Goal: Transaction & Acquisition: Purchase product/service

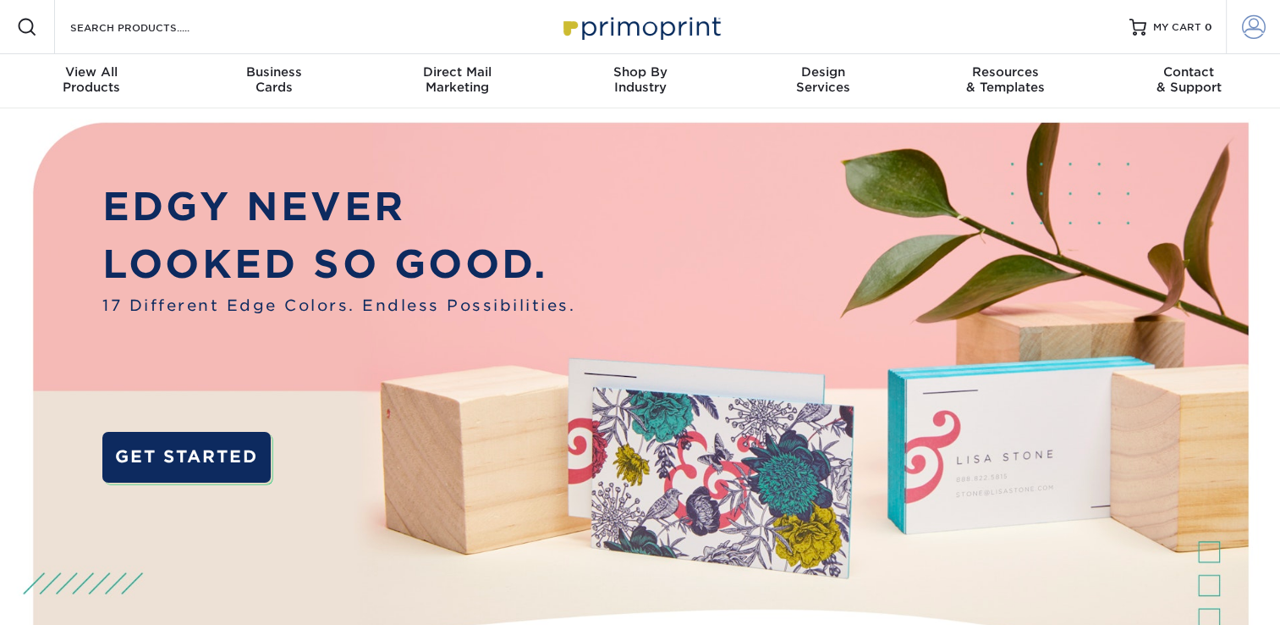
type input "[PERSON_NAME][EMAIL_ADDRESS][DOMAIN_NAME]"
click at [1254, 22] on span at bounding box center [1254, 27] width 24 height 24
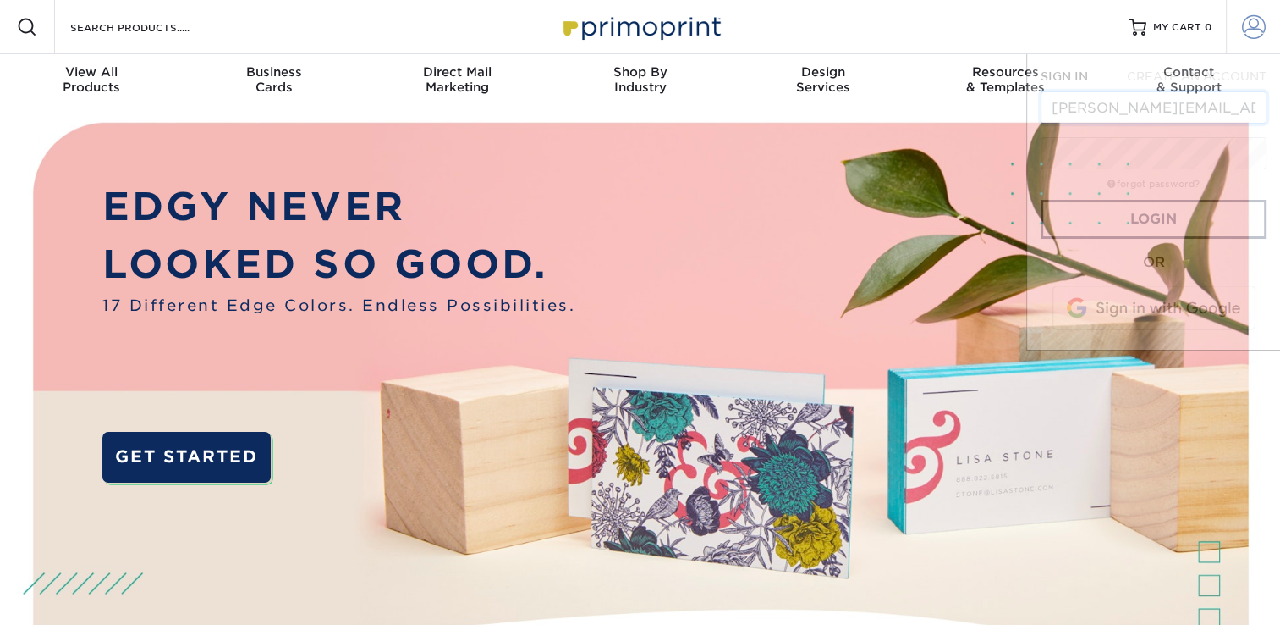
scroll to position [0, 82]
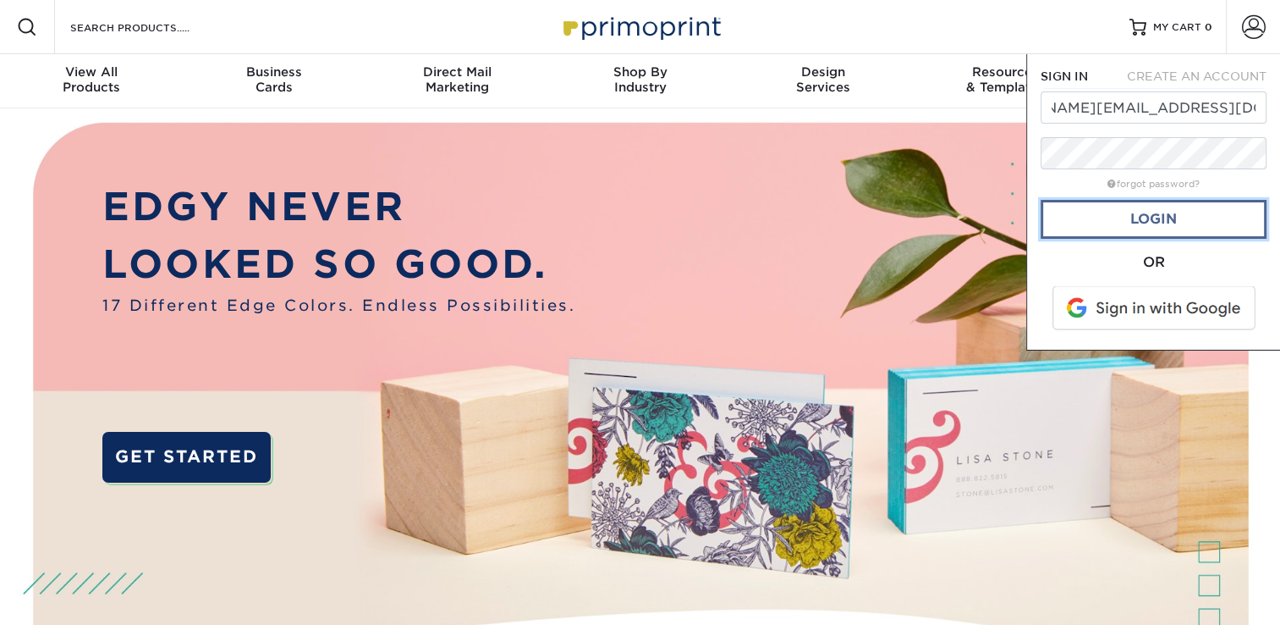
click at [1158, 222] on link "Login" at bounding box center [1154, 219] width 226 height 39
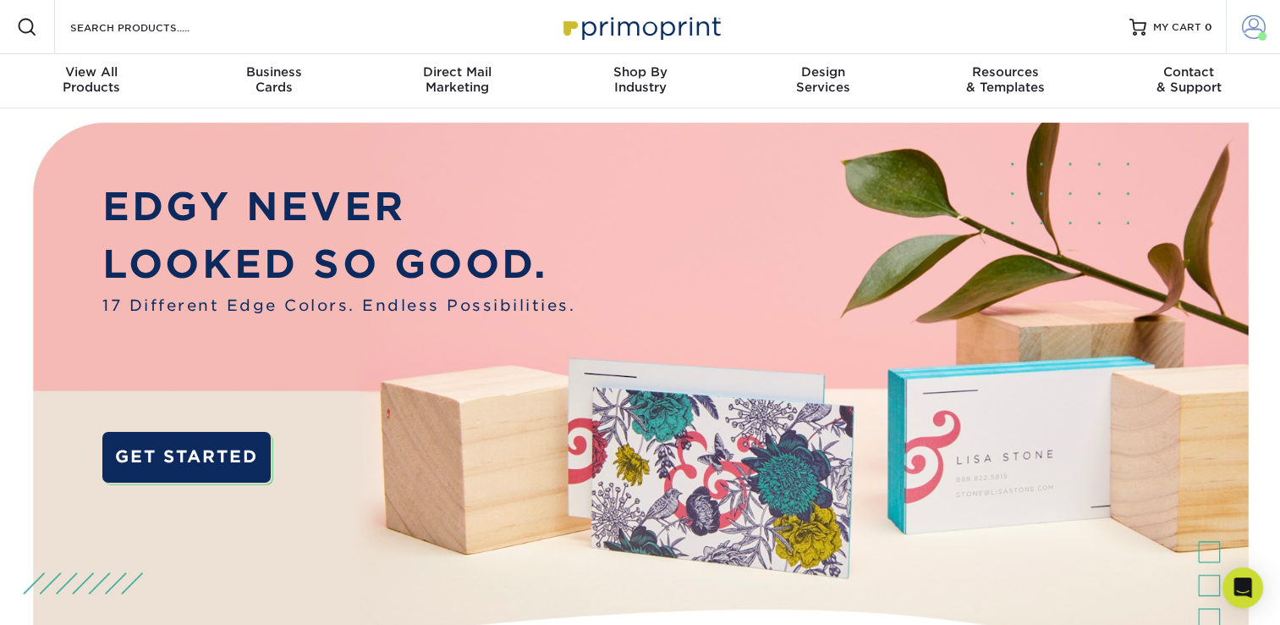
click at [1254, 27] on span at bounding box center [1254, 27] width 24 height 24
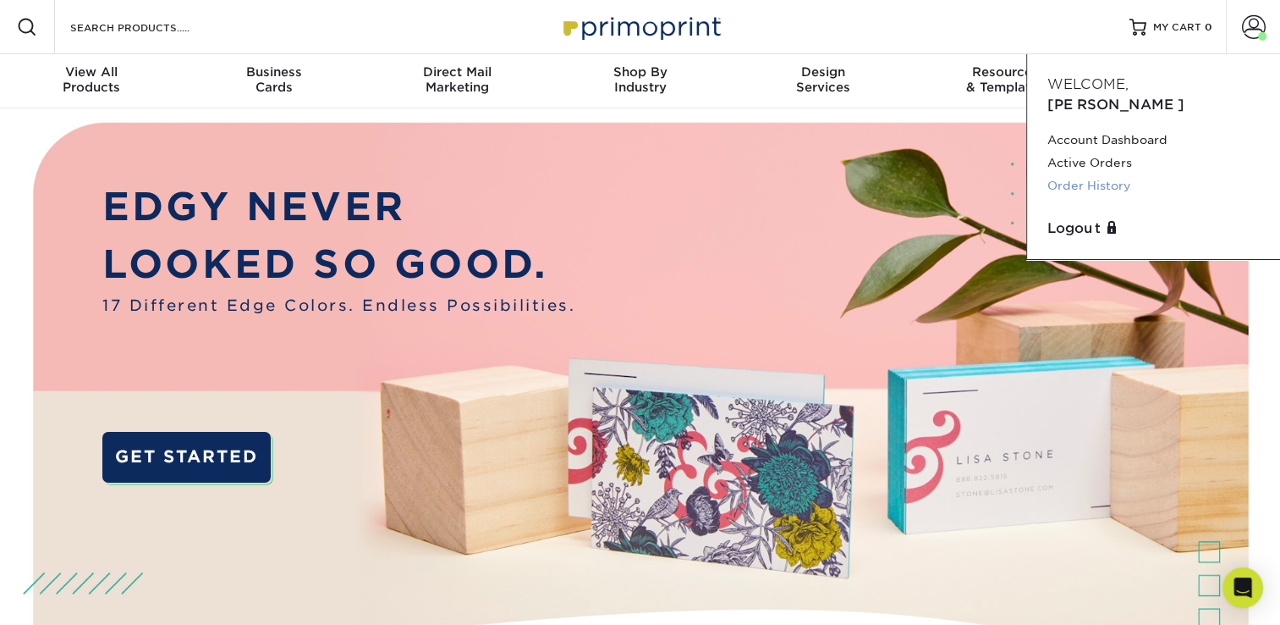
click at [1099, 174] on link "Order History" at bounding box center [1154, 185] width 212 height 23
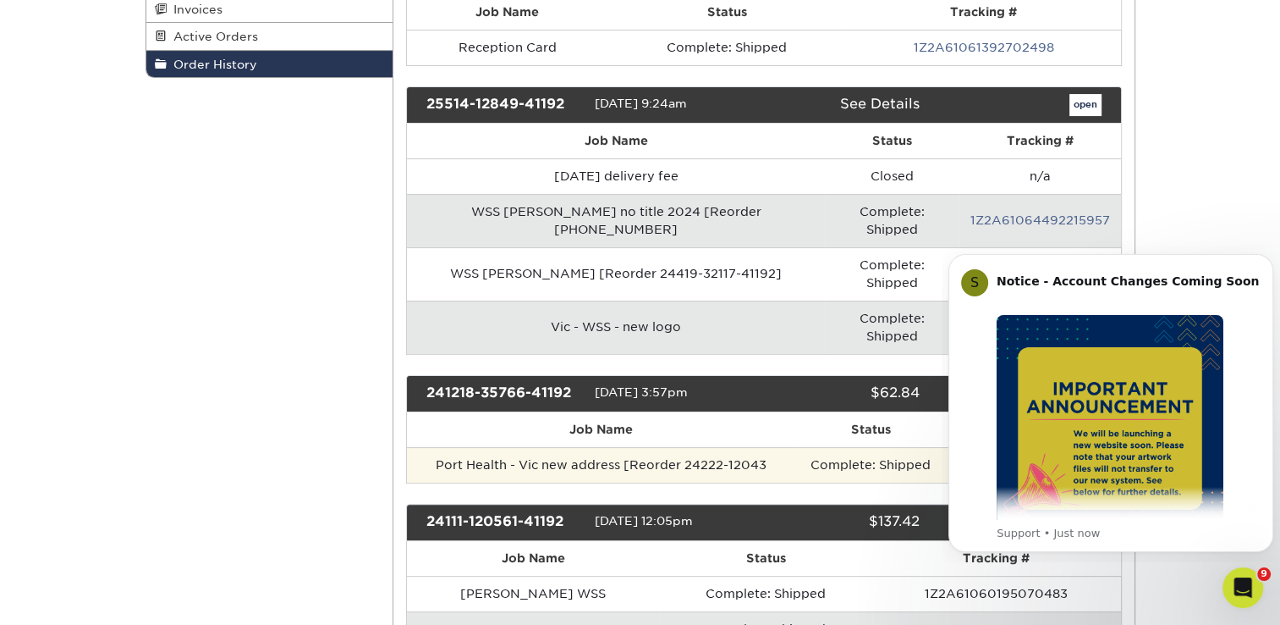
scroll to position [339, 0]
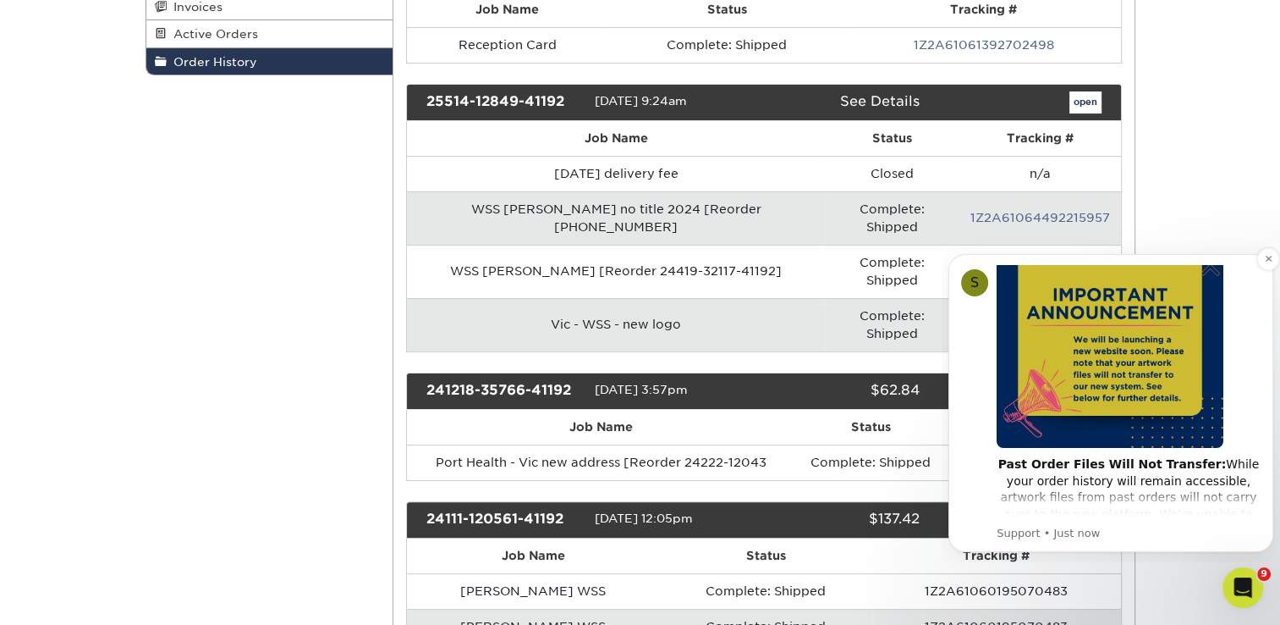
scroll to position [254, 0]
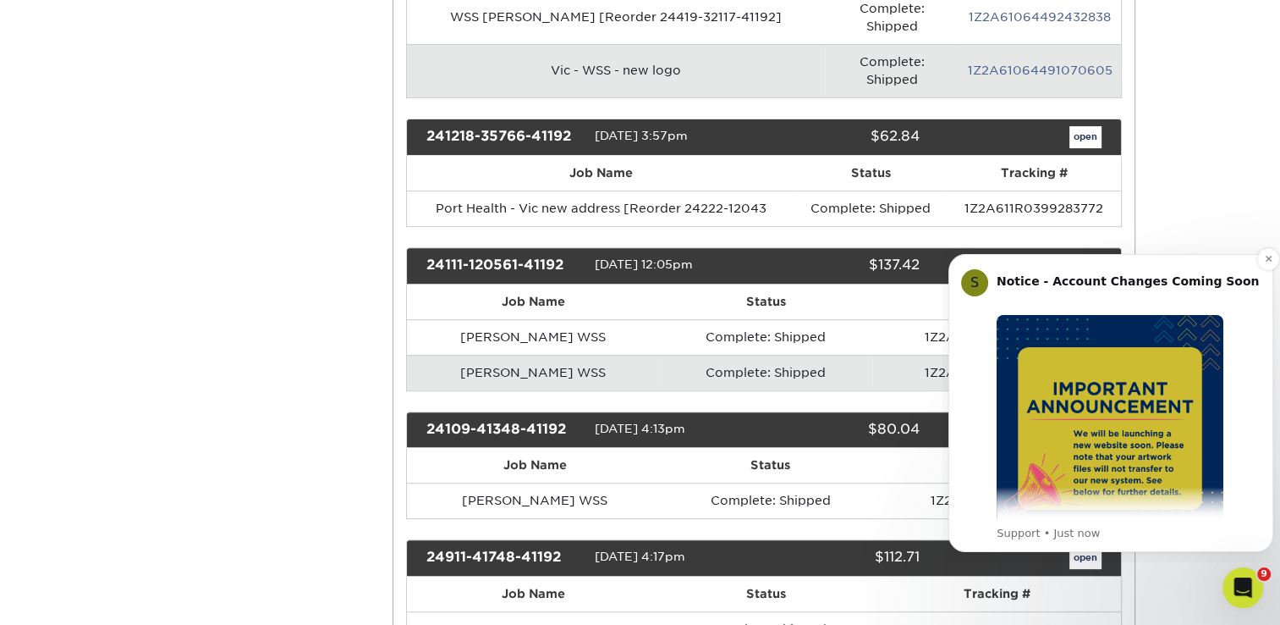
scroll to position [0, 0]
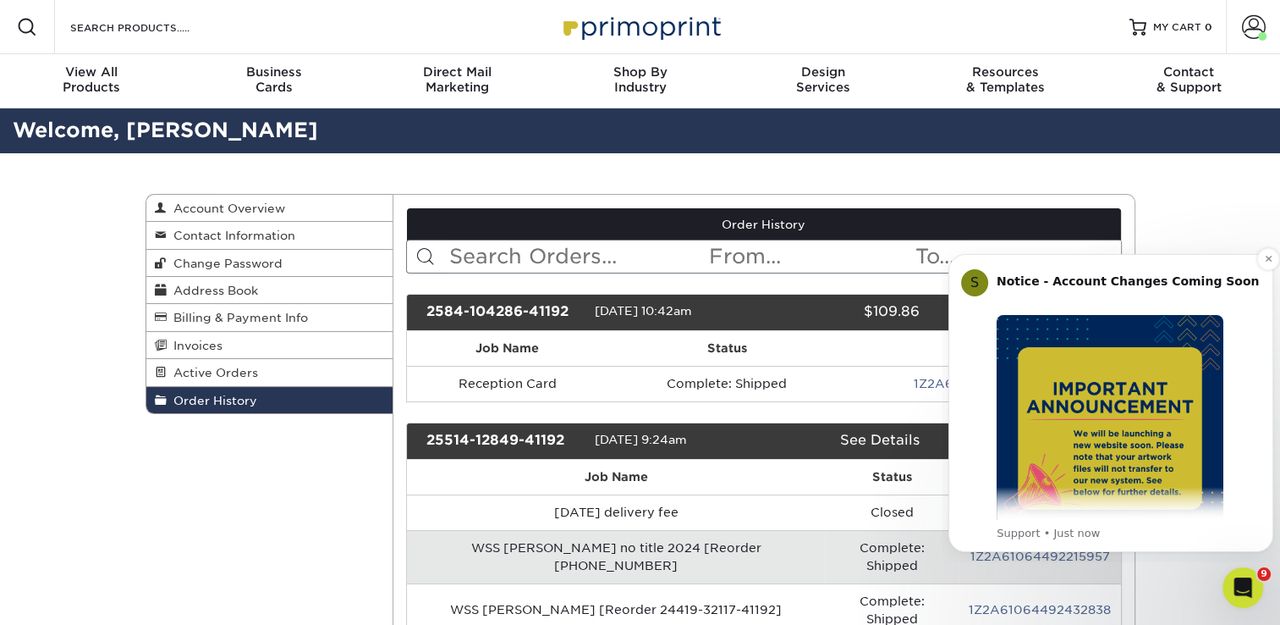
click at [979, 281] on div "S" at bounding box center [974, 282] width 27 height 27
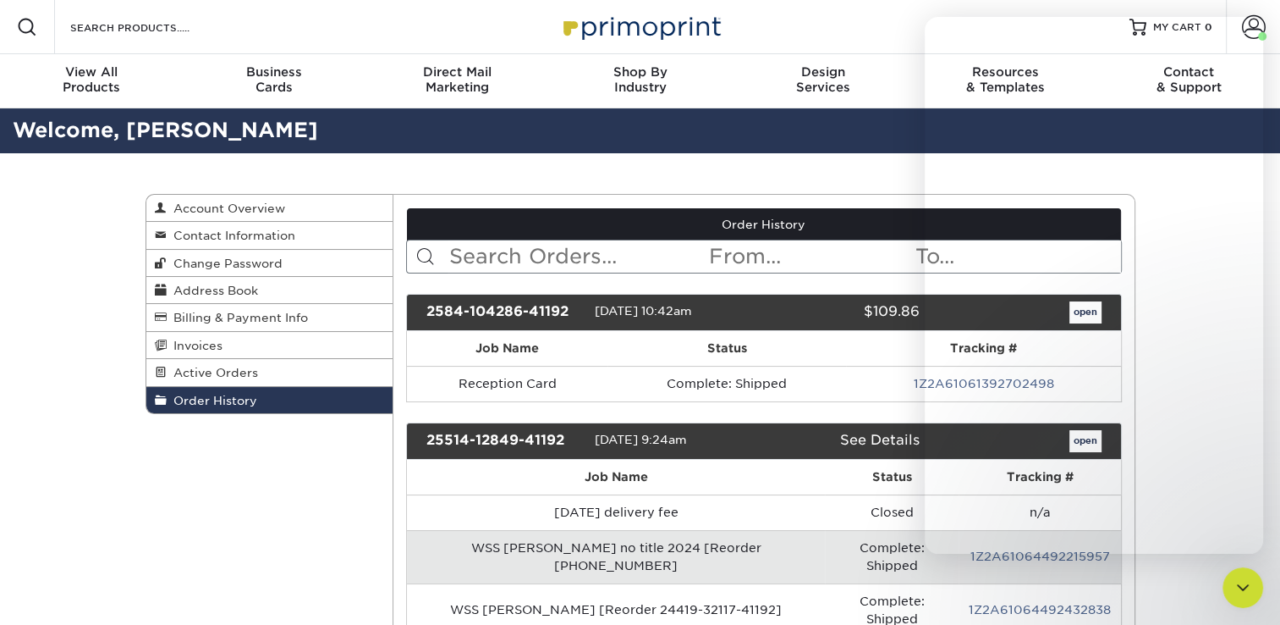
click at [800, 35] on div "Resources Menu Search Products Account Welcome, Steven Account Dashboard Active…" at bounding box center [640, 27] width 1280 height 54
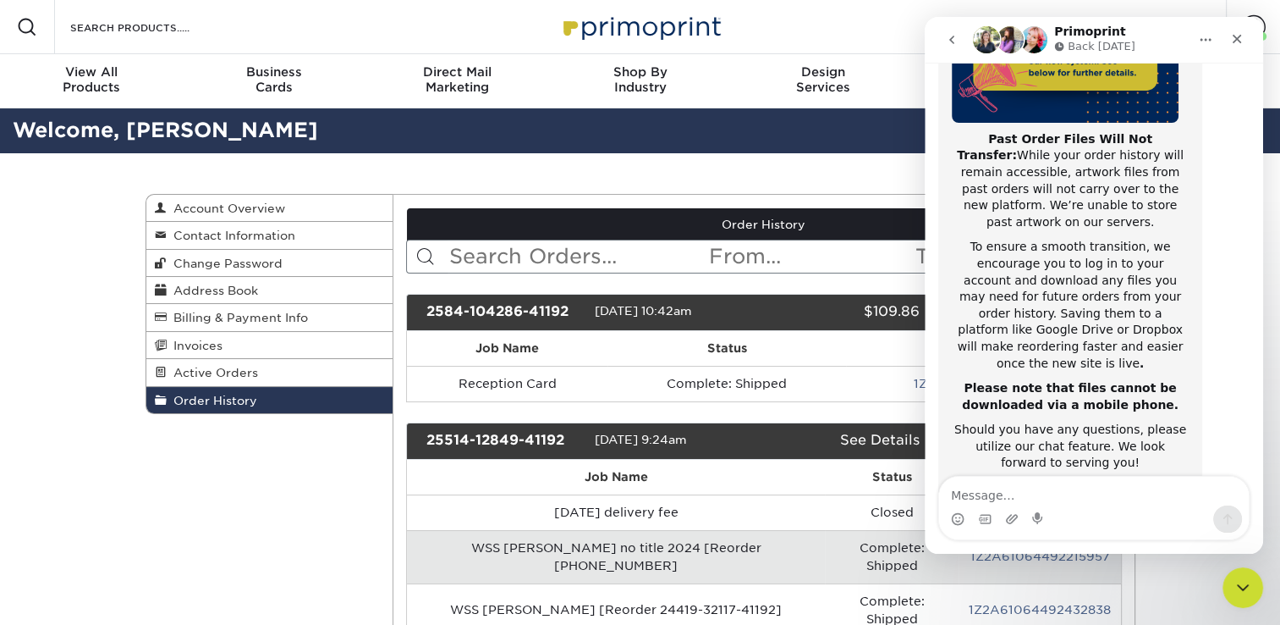
scroll to position [328, 0]
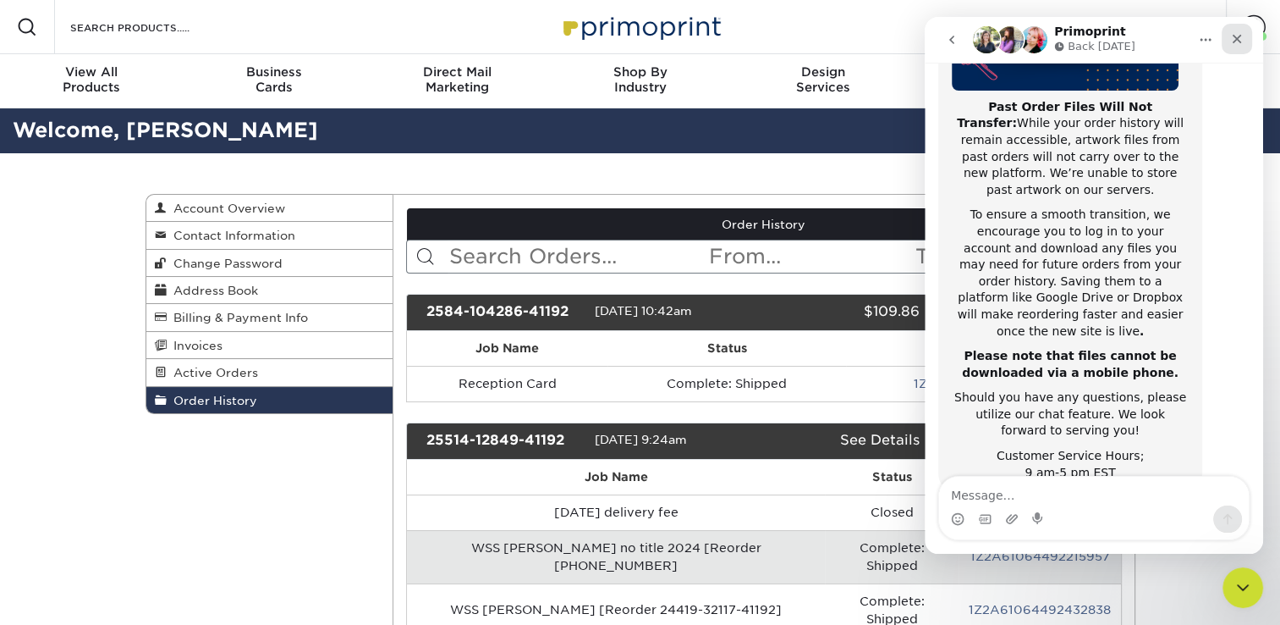
click at [1241, 39] on icon "Close" at bounding box center [1238, 39] width 14 height 14
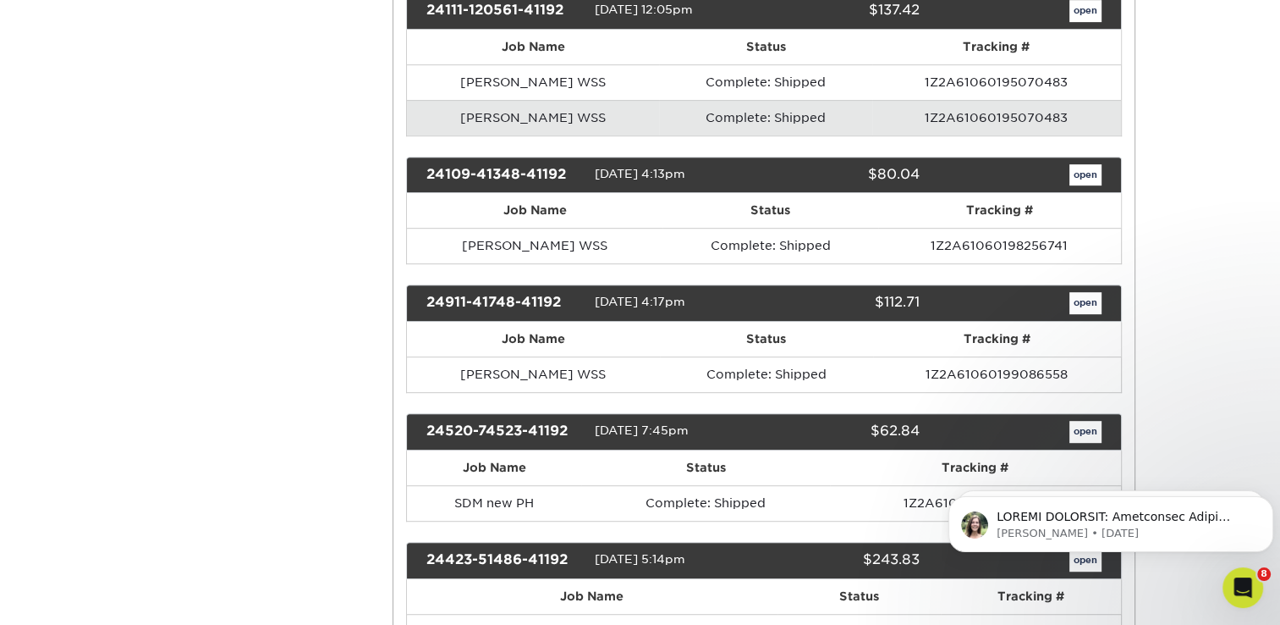
scroll to position [931, 0]
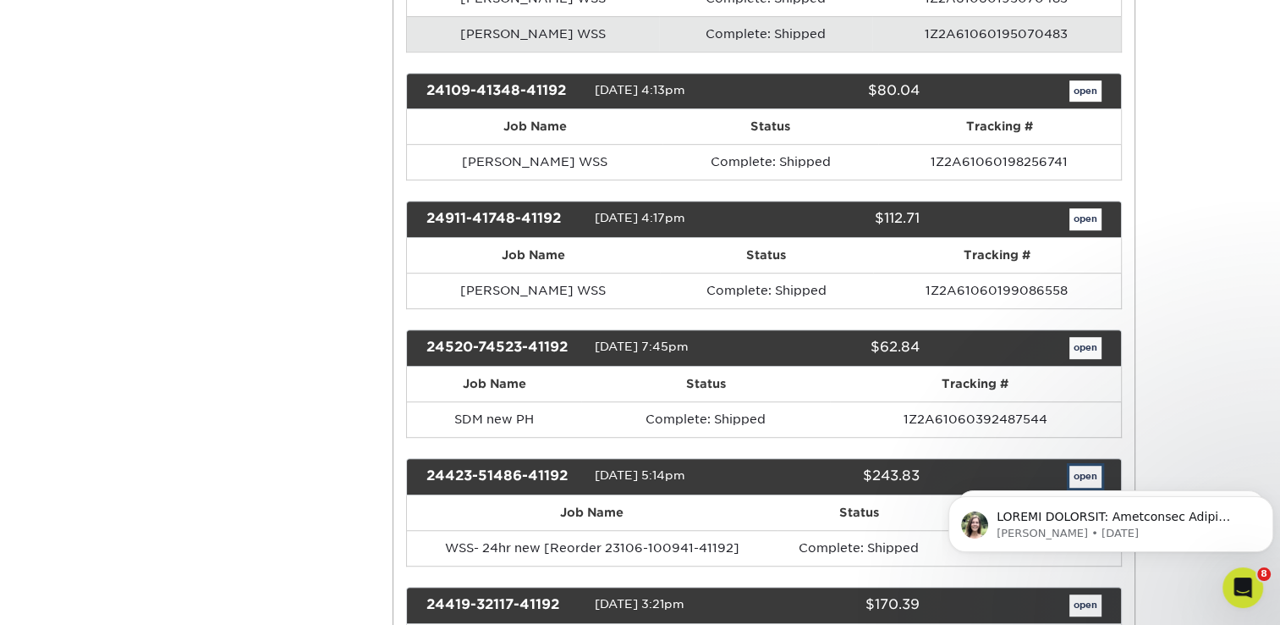
click at [1084, 465] on link "open" at bounding box center [1086, 476] width 32 height 22
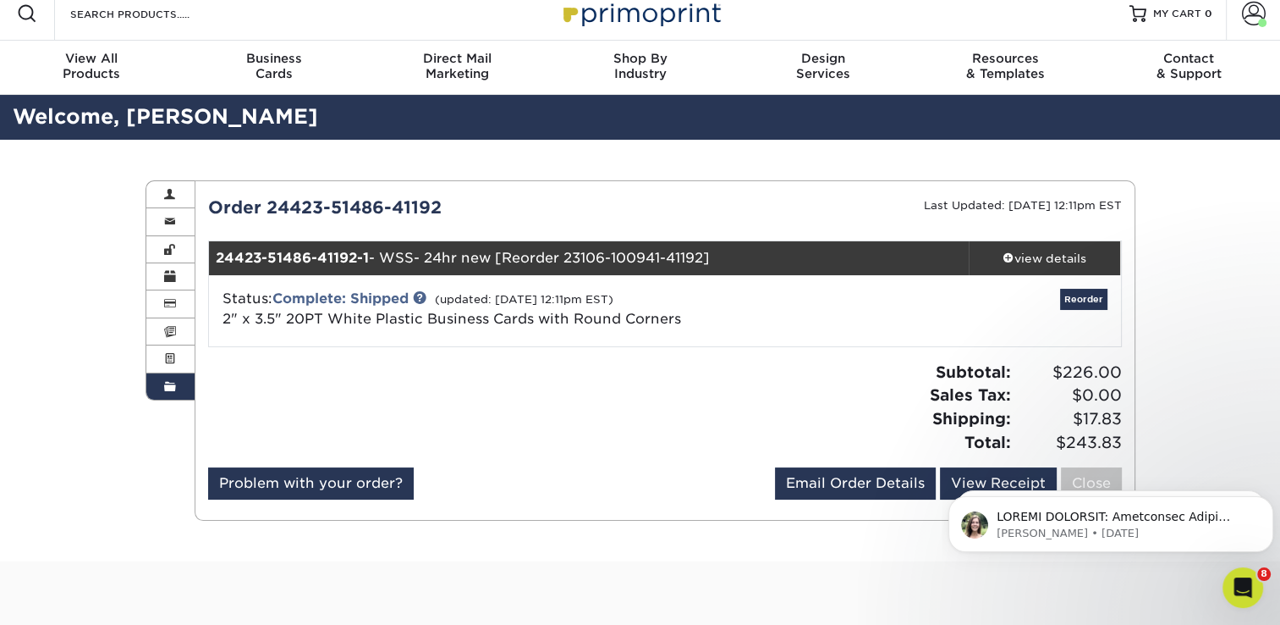
scroll to position [85, 0]
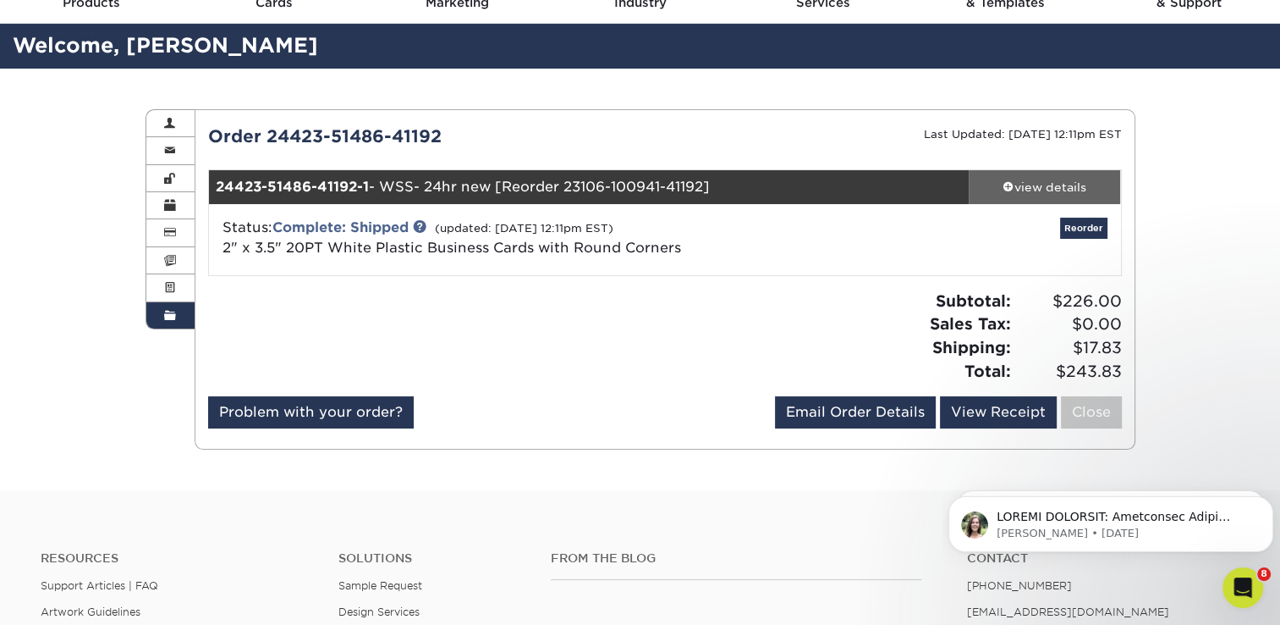
click at [1041, 187] on div "view details" at bounding box center [1045, 187] width 152 height 17
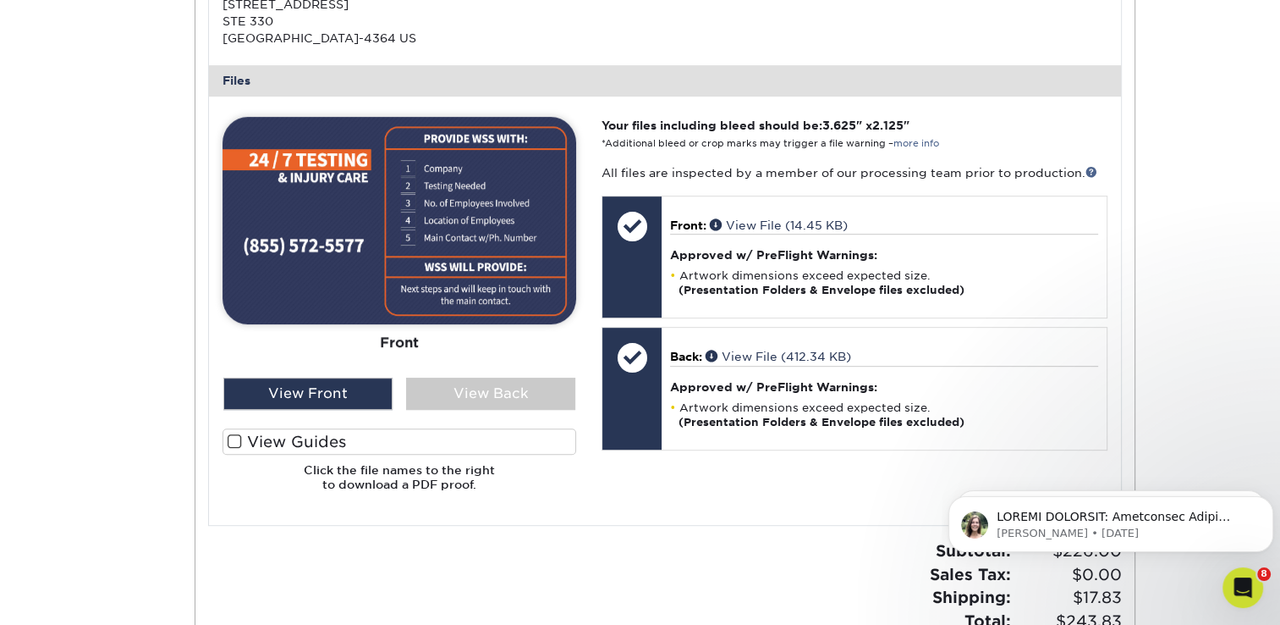
scroll to position [0, 0]
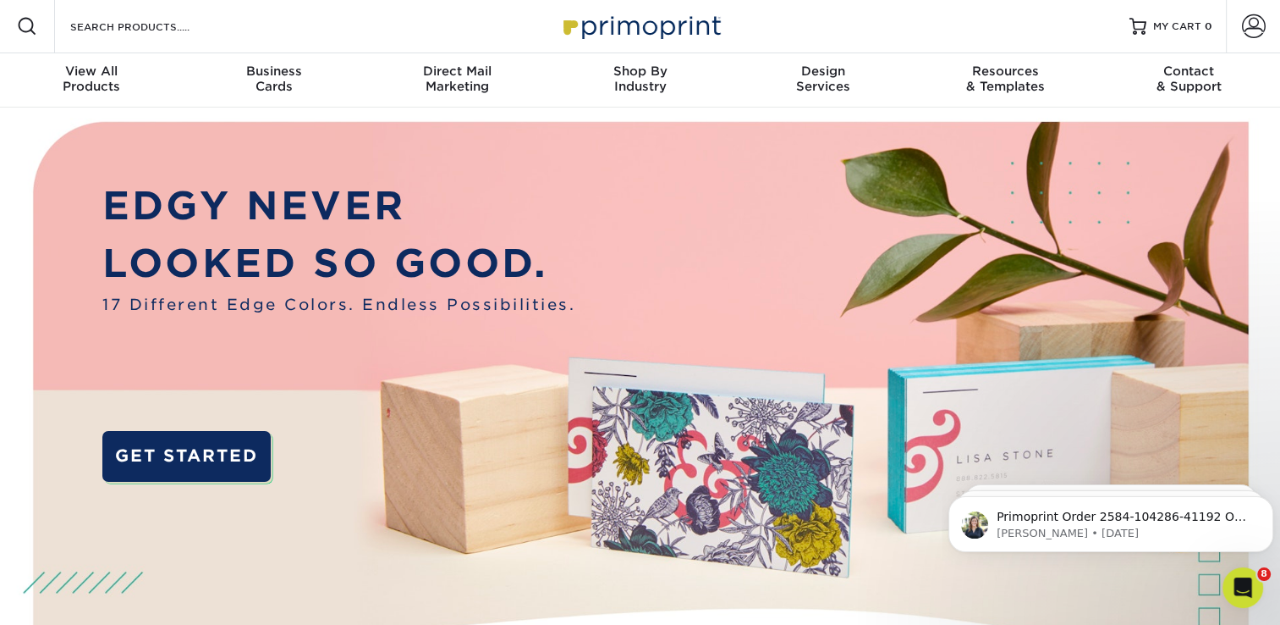
scroll to position [2, 0]
type input "[PERSON_NAME][EMAIL_ADDRESS][DOMAIN_NAME]"
click at [1259, 29] on span at bounding box center [1254, 26] width 24 height 24
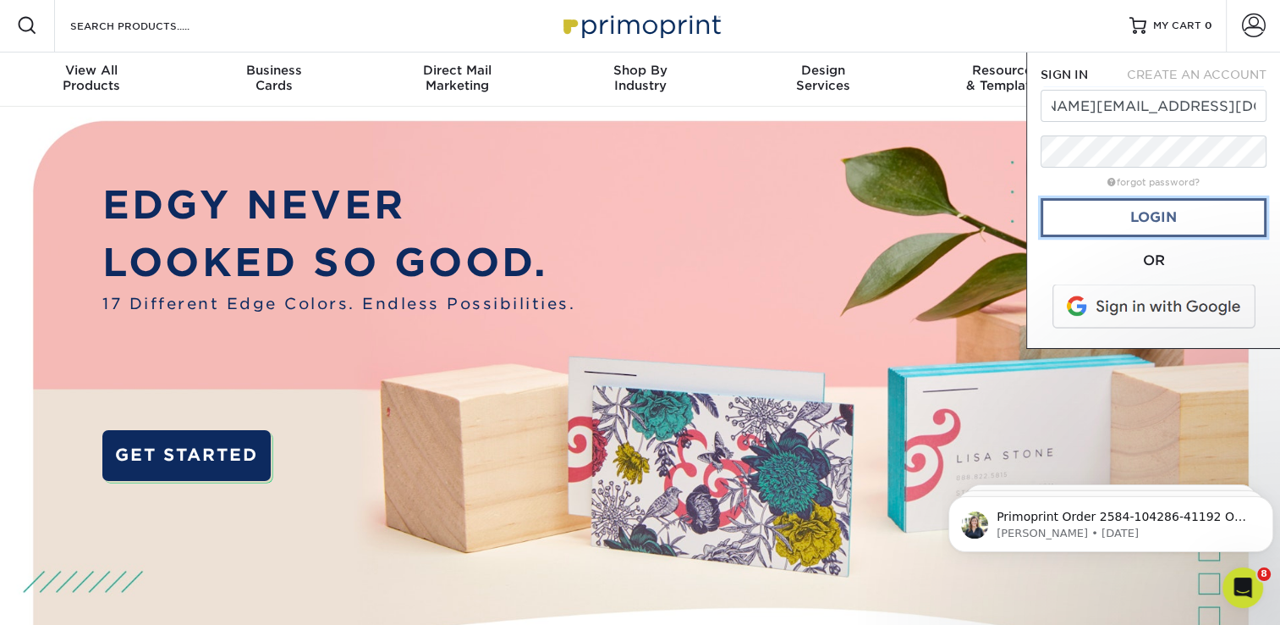
scroll to position [0, 0]
click at [1166, 225] on link "Login" at bounding box center [1154, 217] width 226 height 39
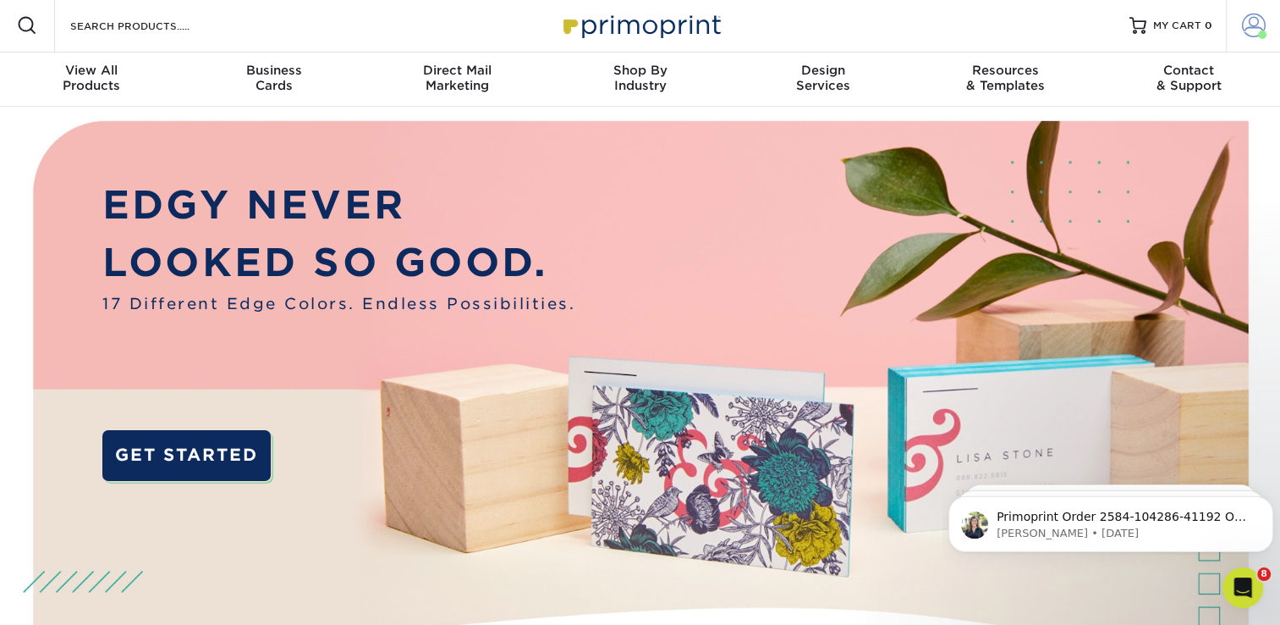
click at [1252, 25] on span at bounding box center [1254, 26] width 24 height 24
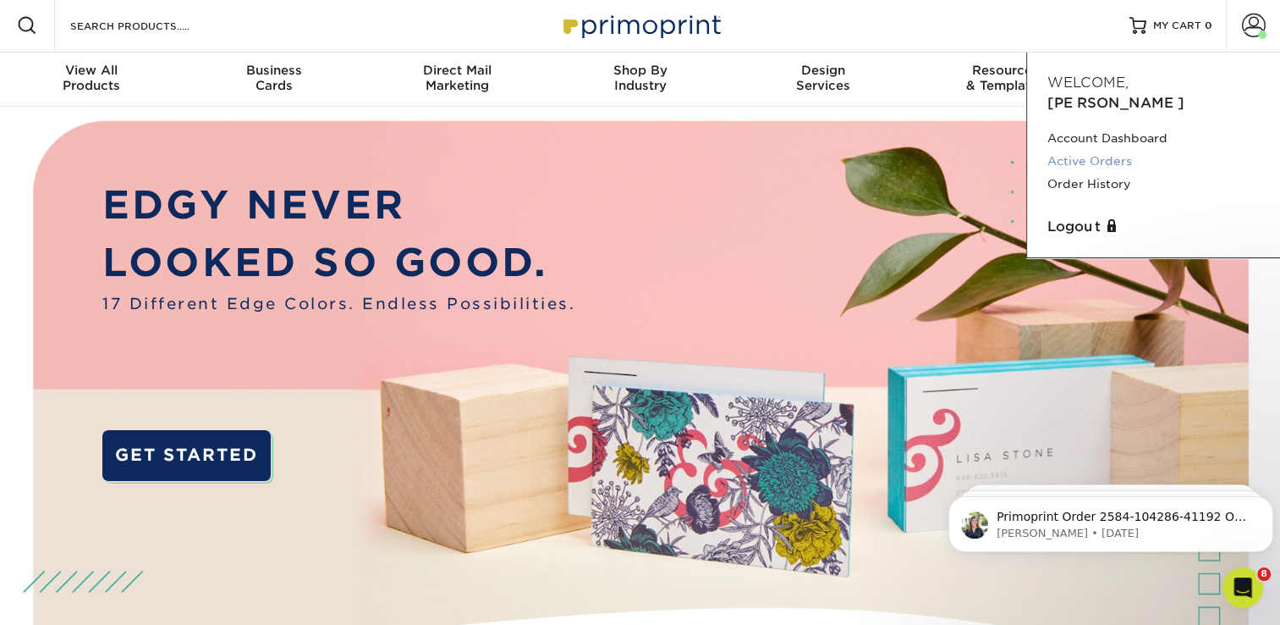
click at [1075, 150] on link "Active Orders" at bounding box center [1154, 161] width 212 height 23
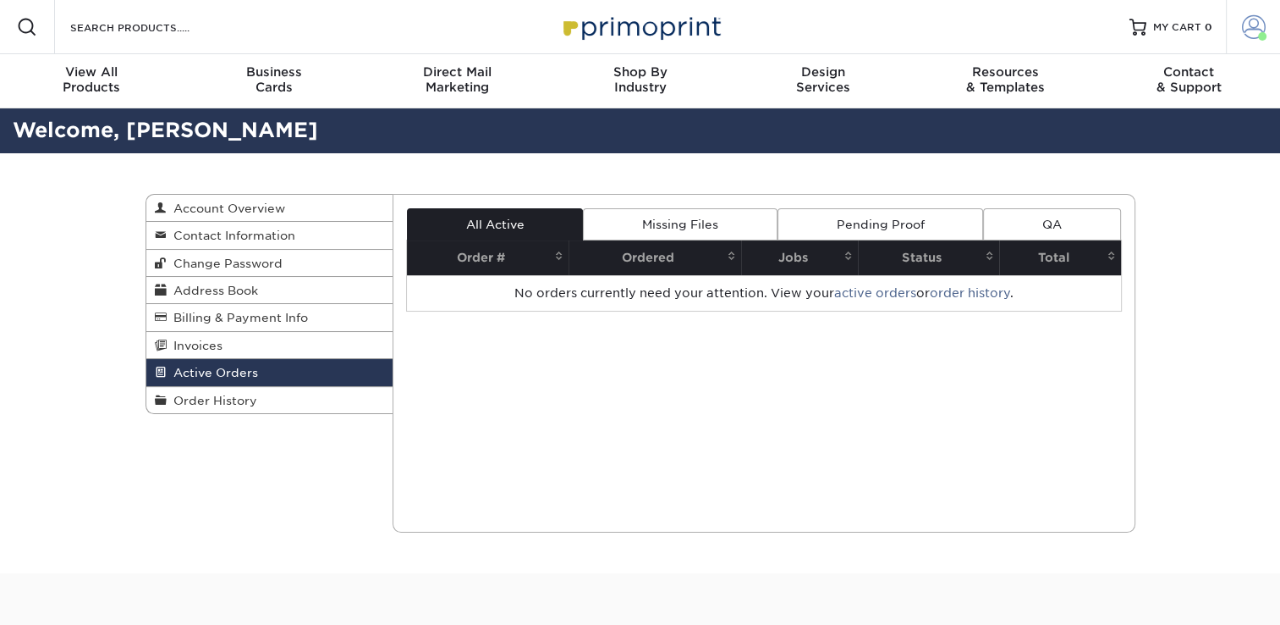
click at [1242, 36] on span at bounding box center [1254, 27] width 24 height 24
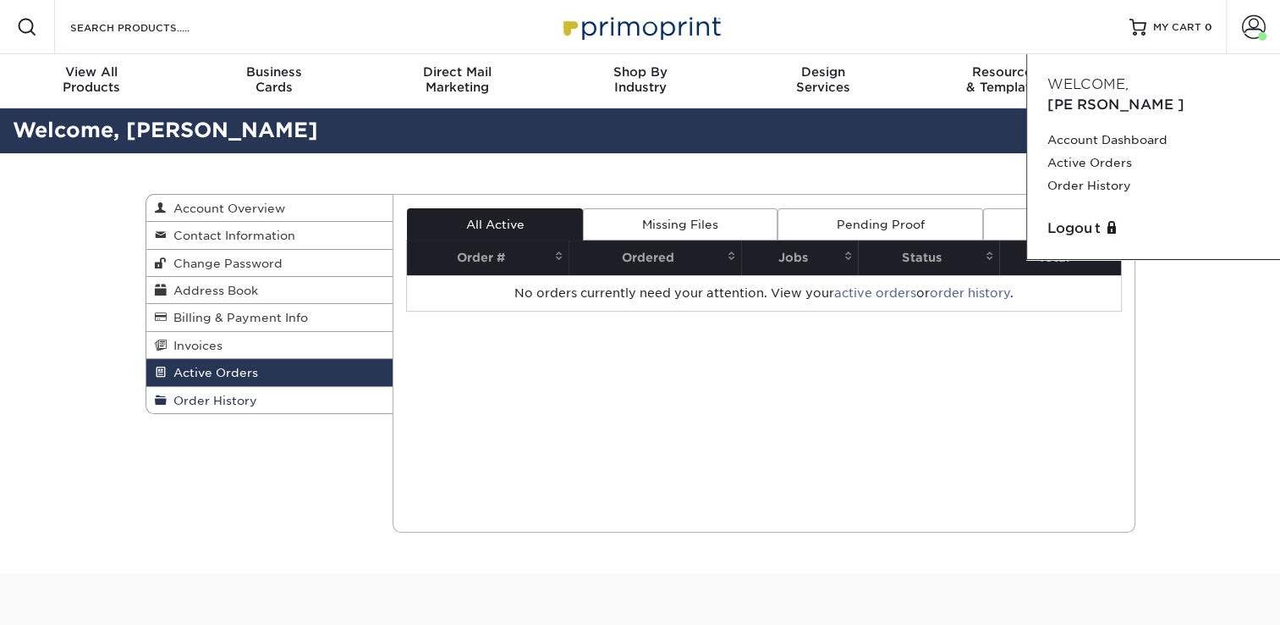
click at [219, 400] on span "Order History" at bounding box center [212, 401] width 91 height 14
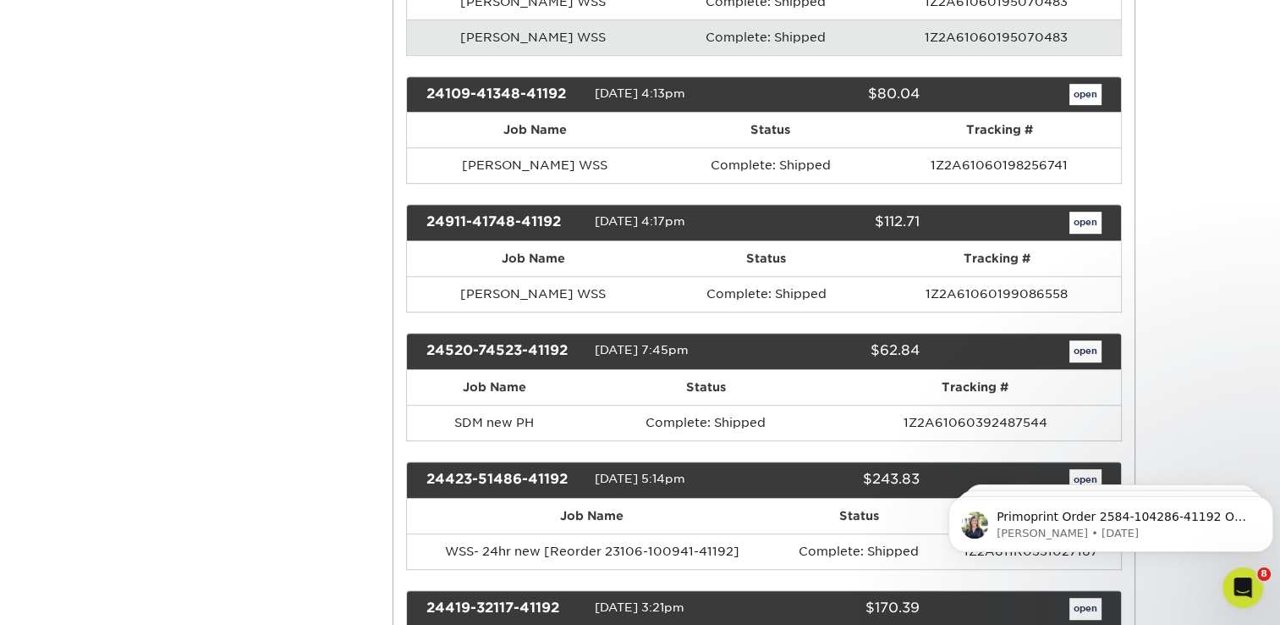
scroll to position [931, 0]
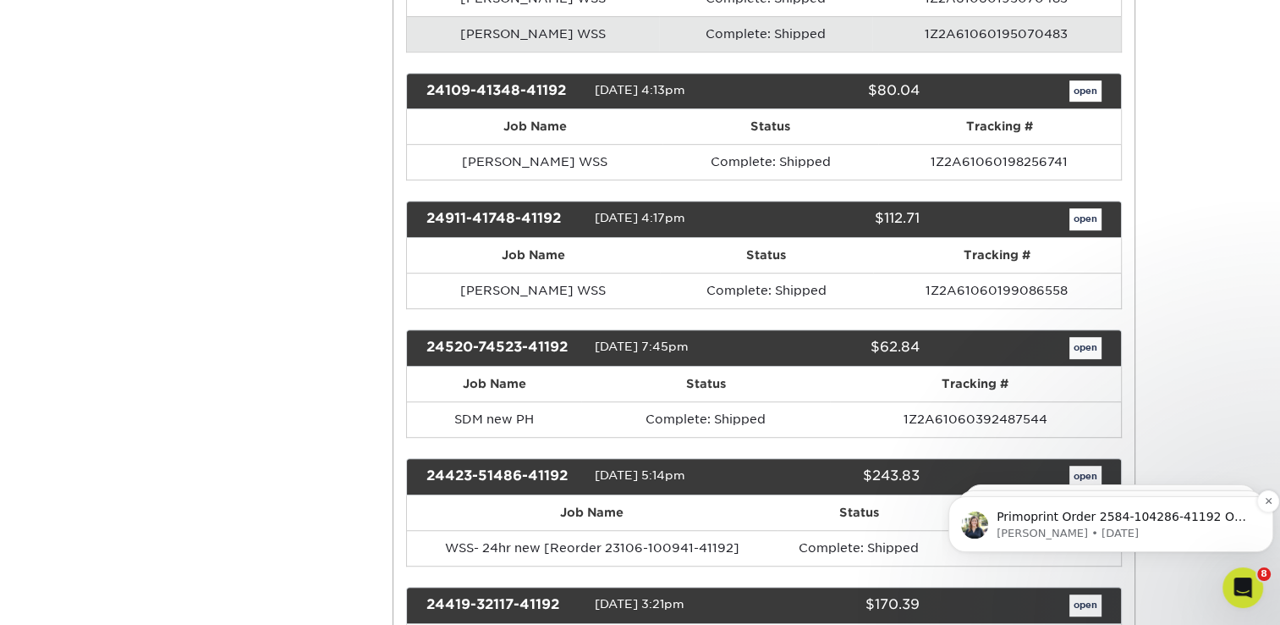
click at [1042, 518] on p "Primoprint Order 2584-104286-41192 Our Quality Assurance Department has determi…" at bounding box center [1125, 517] width 256 height 17
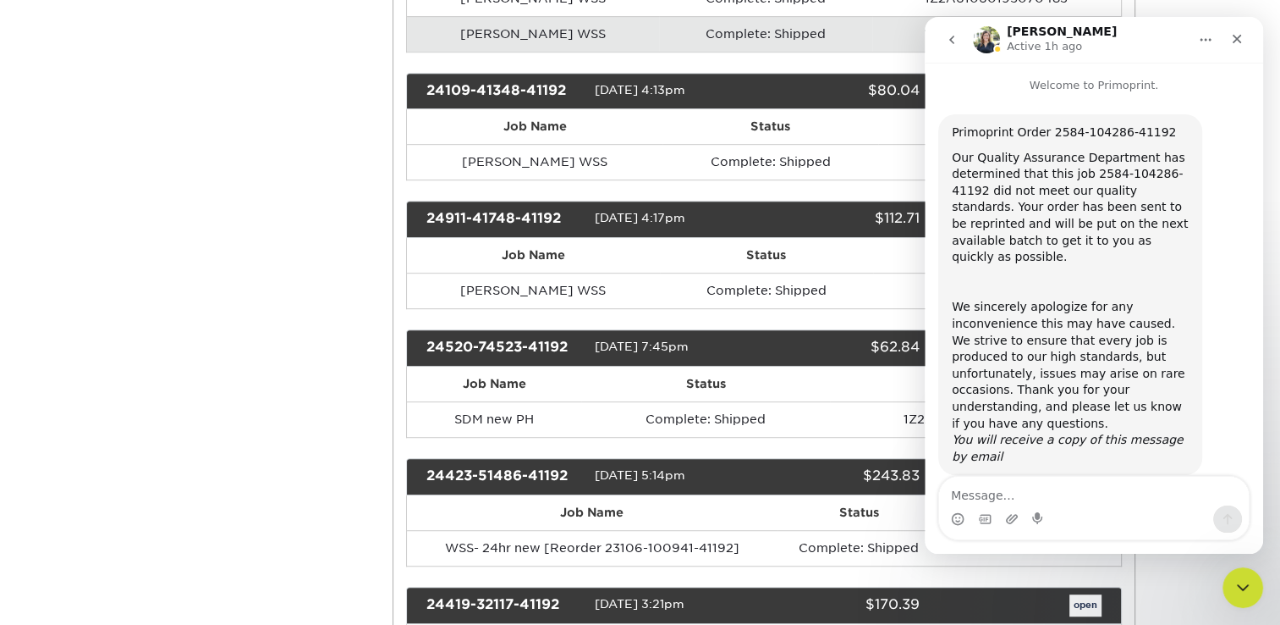
scroll to position [0, 0]
click at [1237, 42] on icon "Close" at bounding box center [1238, 39] width 14 height 14
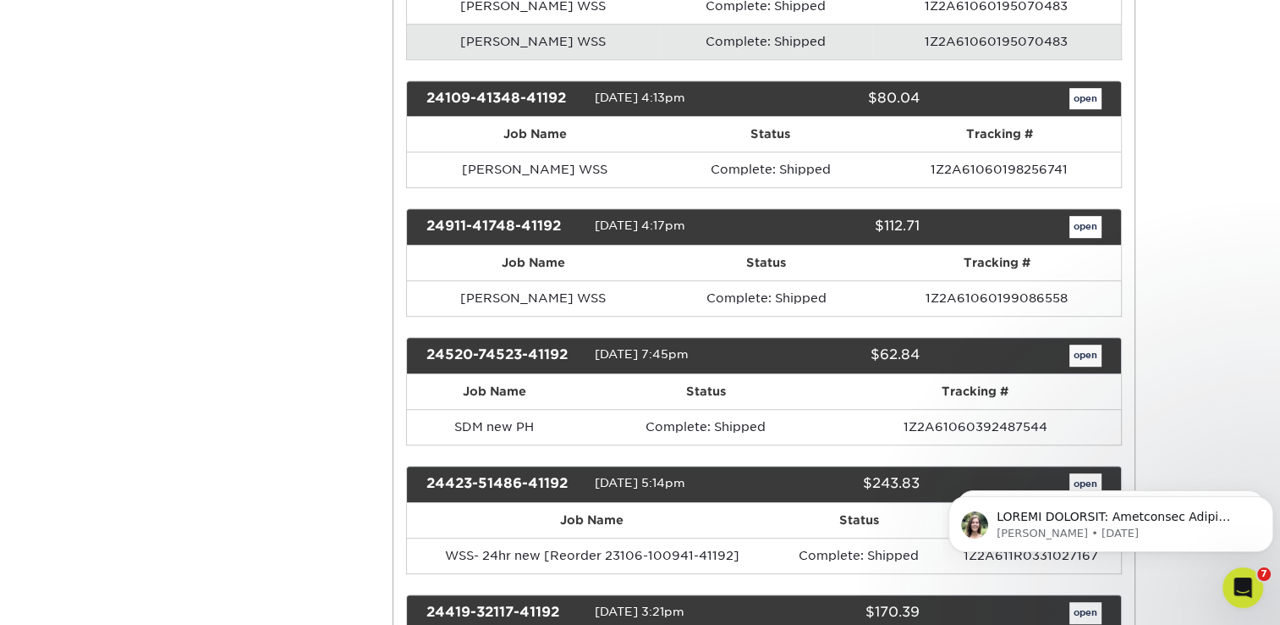
scroll to position [1016, 0]
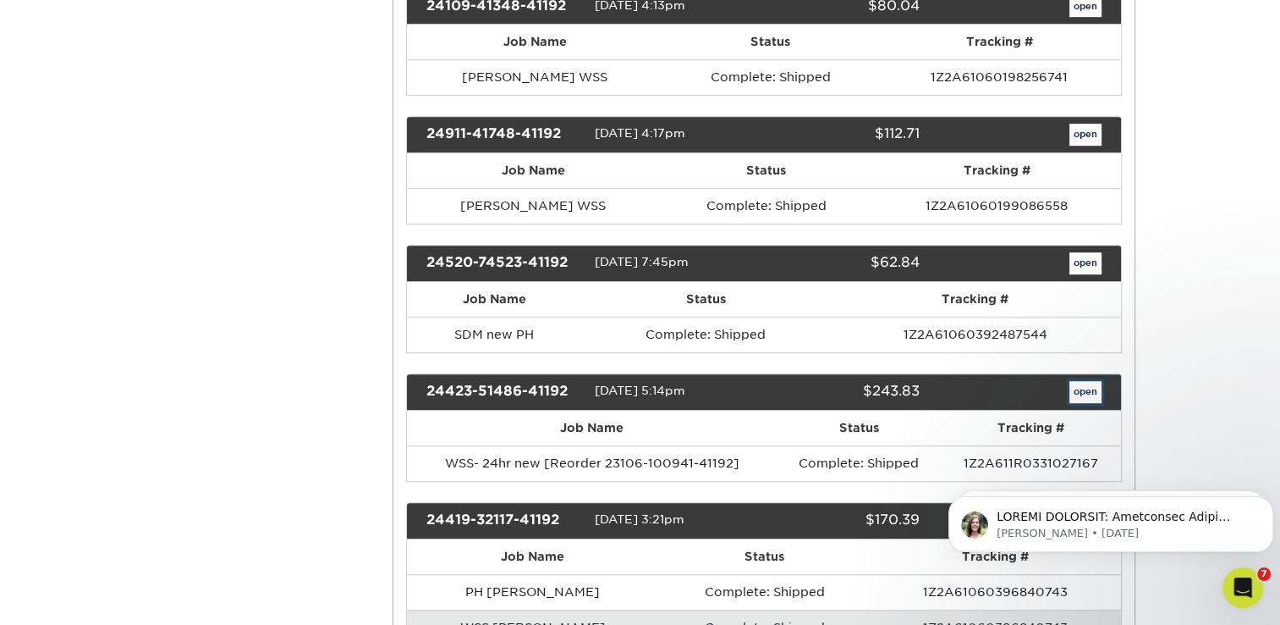
click at [1083, 381] on link "open" at bounding box center [1086, 392] width 32 height 22
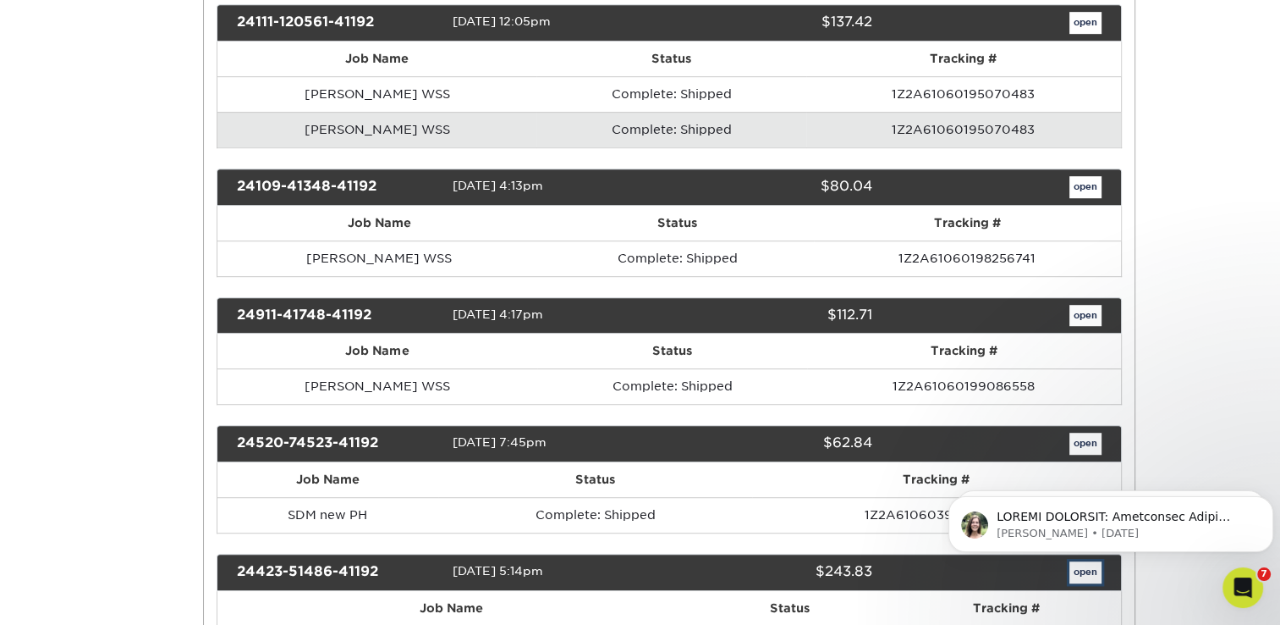
scroll to position [0, 0]
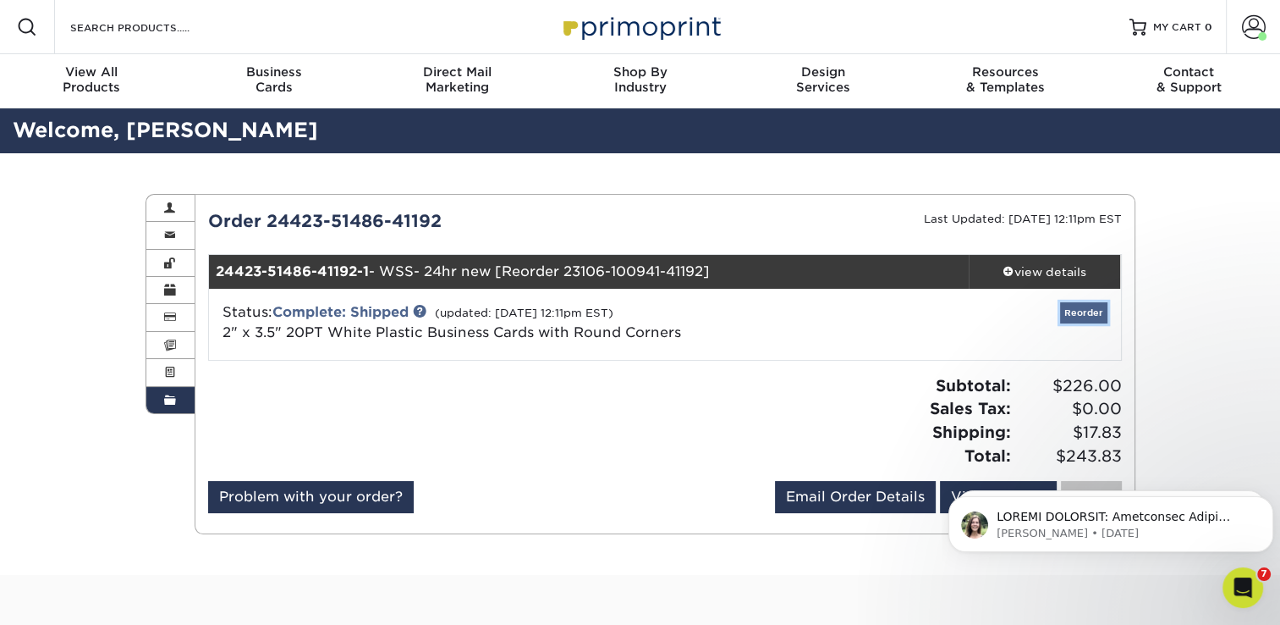
click at [1086, 311] on link "Reorder" at bounding box center [1083, 312] width 47 height 21
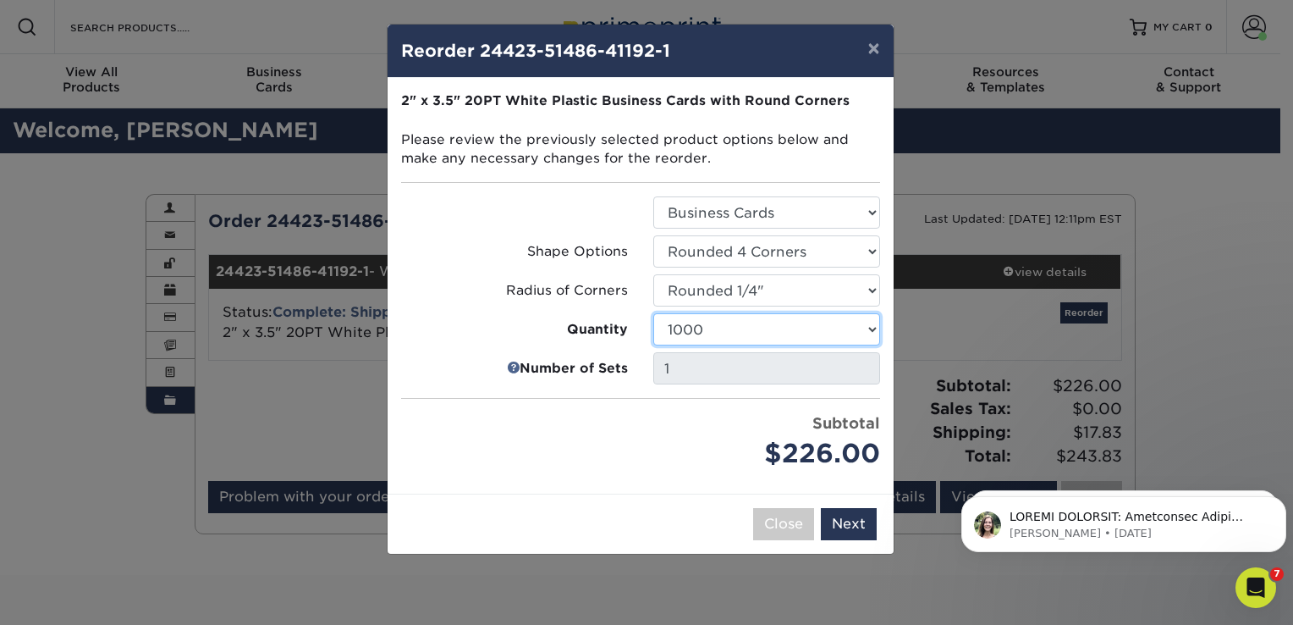
click at [870, 330] on select "100 250 500 1000 2500 5000" at bounding box center [766, 329] width 227 height 32
click at [653, 313] on select "100 250 500 1000 2500 5000" at bounding box center [766, 329] width 227 height 32
click at [874, 322] on select "100 250 500 1000 2500 5000" at bounding box center [766, 329] width 227 height 32
click at [529, 448] on div "Price per set $195.00" at bounding box center [514, 442] width 252 height 61
click at [871, 328] on select "100 250 500 1000 2500 5000" at bounding box center [766, 329] width 227 height 32
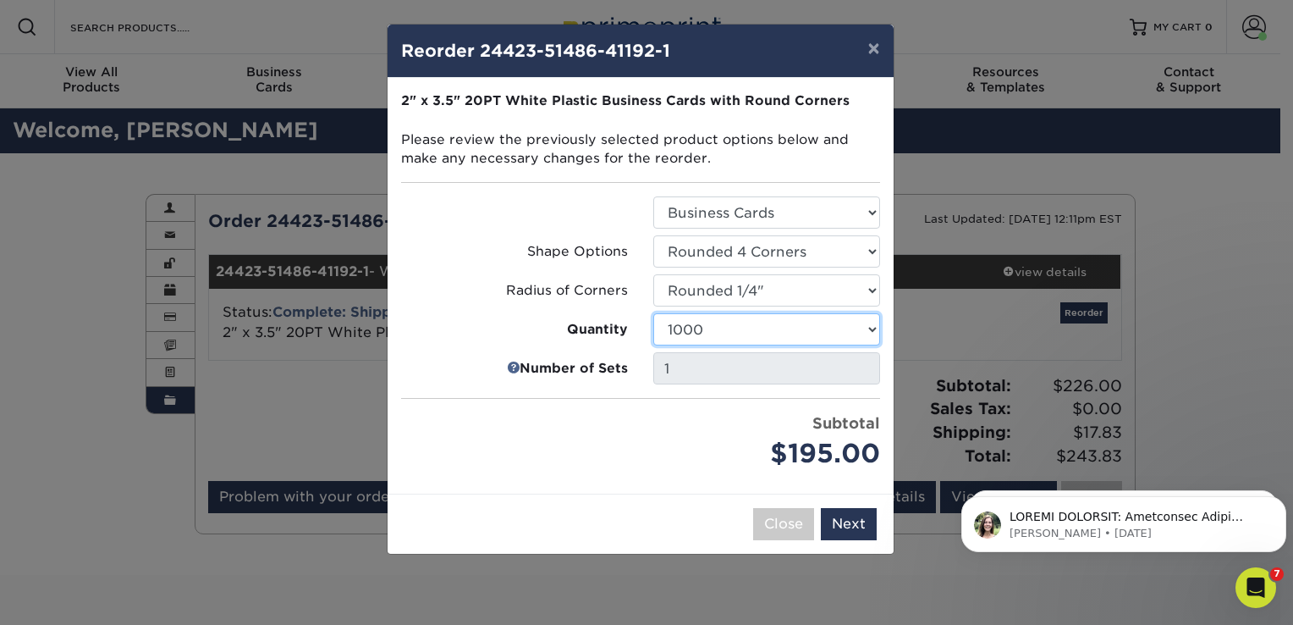
click at [653, 313] on select "100 250 500 1000 2500 5000" at bounding box center [766, 329] width 227 height 32
click at [867, 327] on select "100 250 500 1000 2500 5000" at bounding box center [766, 329] width 227 height 32
click at [653, 313] on select "100 250 500 1000 2500 5000" at bounding box center [766, 329] width 227 height 32
click at [873, 325] on select "100 250 500 1000 2500 5000" at bounding box center [766, 329] width 227 height 32
click at [653, 313] on select "100 250 500 1000 2500 5000" at bounding box center [766, 329] width 227 height 32
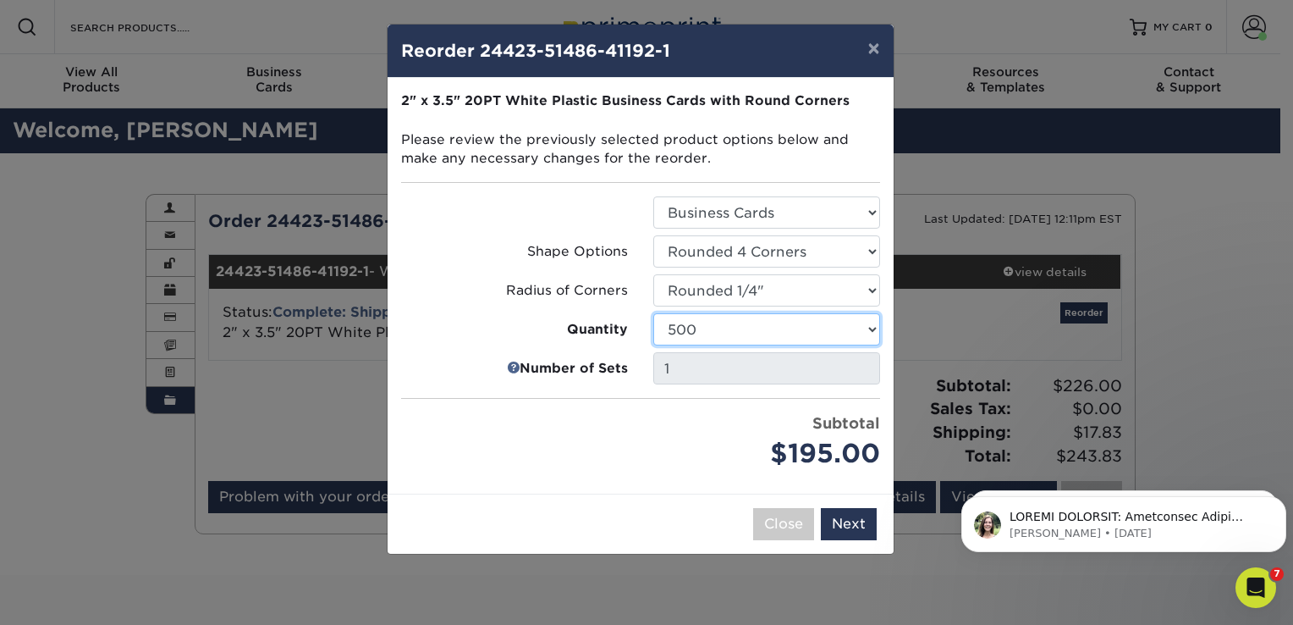
click at [873, 328] on select "100 250 500 1000 2500 5000" at bounding box center [766, 329] width 227 height 32
select select "52e3d710-0e8f-4d4d-8560-7d4d8655be69"
click at [653, 313] on select "100 250 500 1000 2500 5000" at bounding box center [766, 329] width 227 height 32
click at [843, 520] on button "Next" at bounding box center [849, 524] width 56 height 32
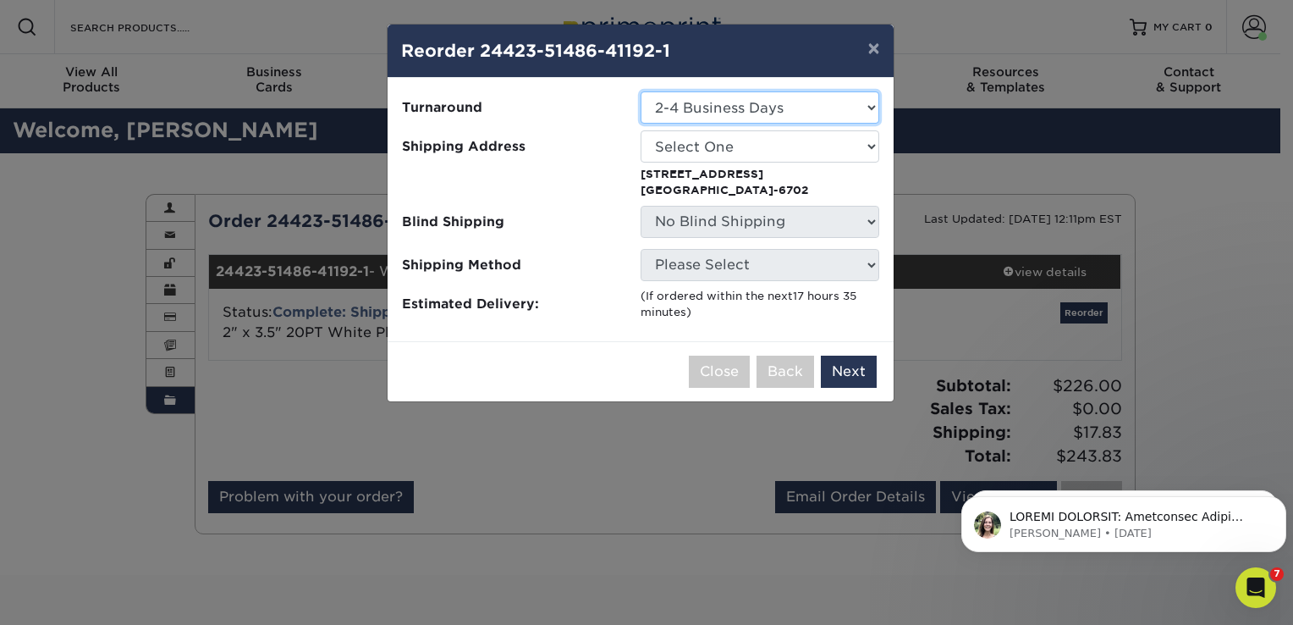
click at [867, 103] on select "Select One 2-4 Business Days" at bounding box center [760, 107] width 239 height 32
click at [641, 91] on select "Select One 2-4 Business Days" at bounding box center [760, 107] width 239 height 32
click at [791, 143] on select "Select One Office SDM SDM SDM home Tona's WESTROCK COFFEE WSS New Location WSS …" at bounding box center [760, 146] width 239 height 32
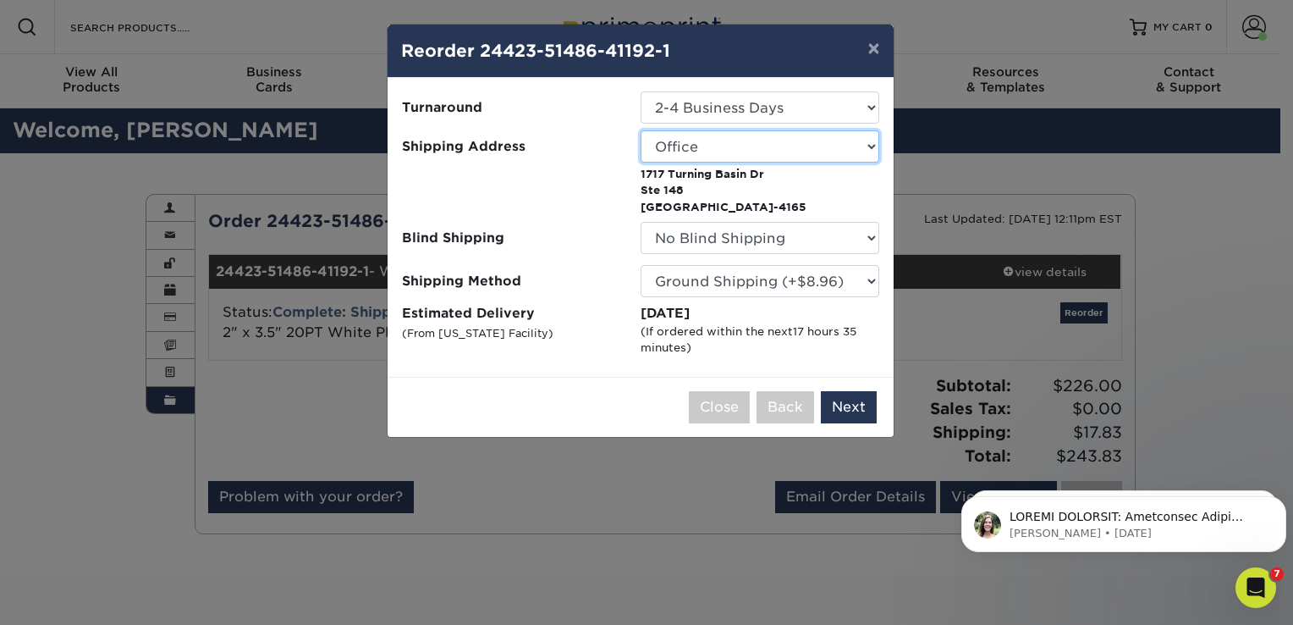
click at [867, 145] on select "Select One Office SDM SDM SDM home Tona's WESTROCK COFFEE WSS New Location WSS …" at bounding box center [760, 146] width 239 height 32
select select "250942"
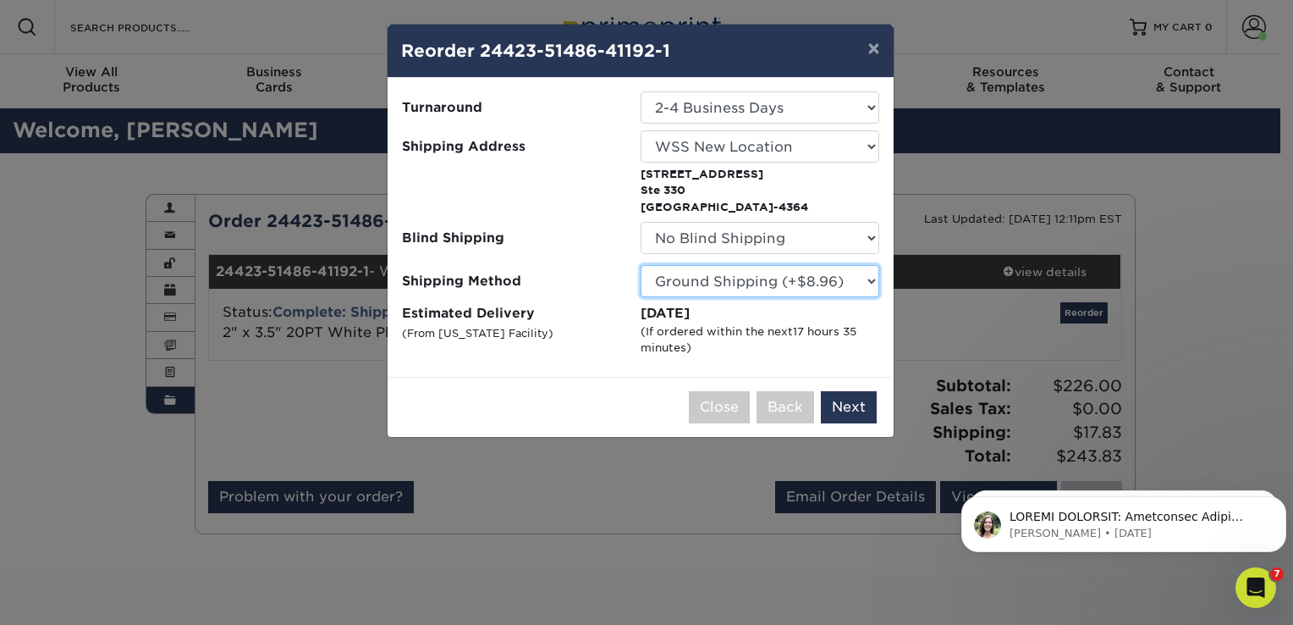
click at [867, 280] on select "Please Select Ground Shipping (+$8.96) 3 Day Shipping Service (+$19.40) 2 Day A…" at bounding box center [760, 281] width 239 height 32
click at [641, 265] on select "Please Select Ground Shipping (+$8.96) 3 Day Shipping Service (+$19.40) 2 Day A…" at bounding box center [760, 281] width 239 height 32
click at [862, 404] on button "Next" at bounding box center [849, 407] width 56 height 32
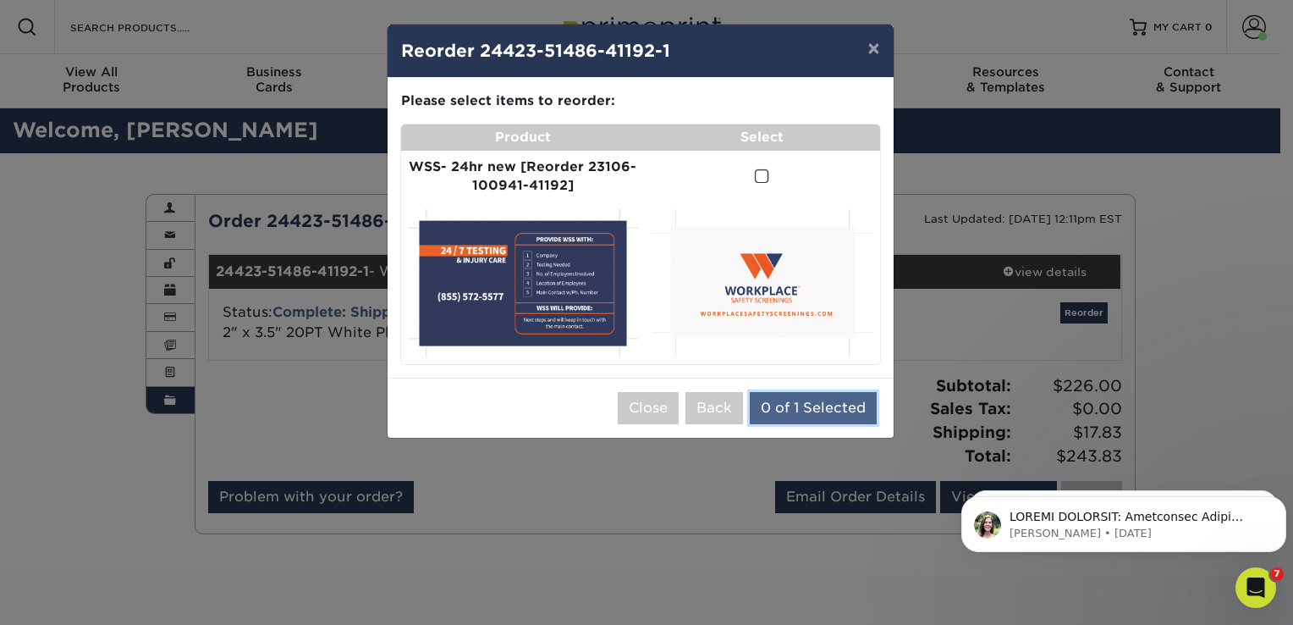
click at [823, 408] on button "0 of 1 Selected" at bounding box center [813, 408] width 127 height 32
click at [762, 174] on span at bounding box center [762, 176] width 14 height 16
click at [0, 0] on input "checkbox" at bounding box center [0, 0] width 0 height 0
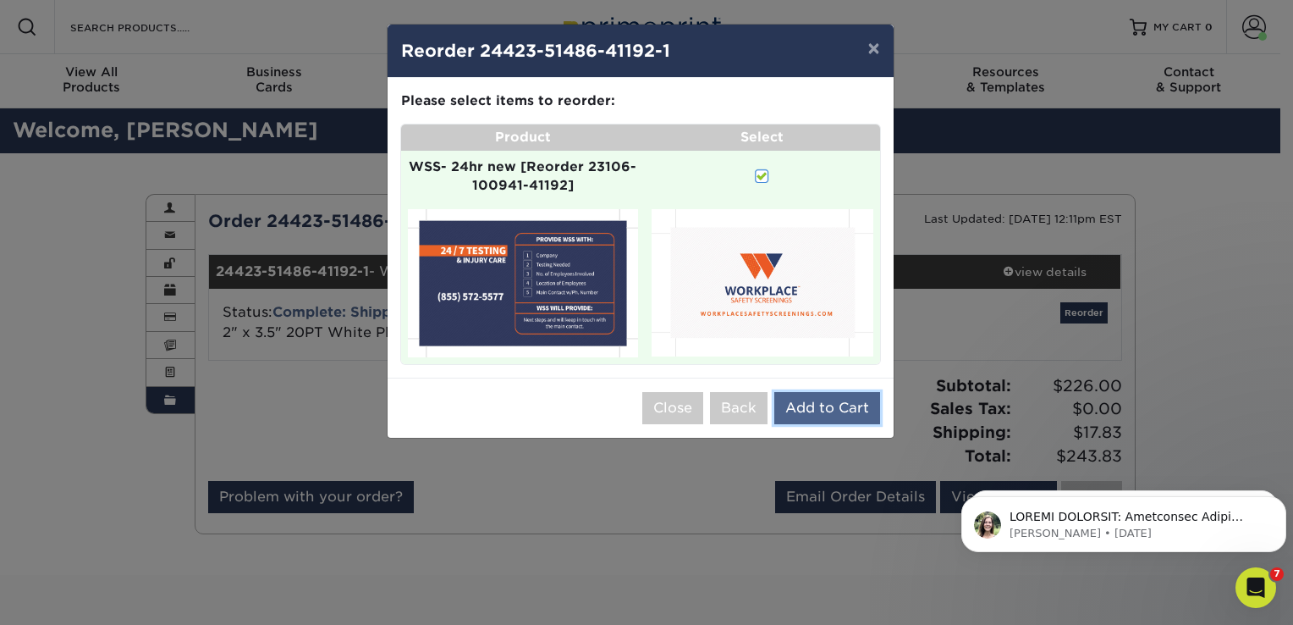
click at [850, 405] on button "Add to Cart" at bounding box center [827, 408] width 106 height 32
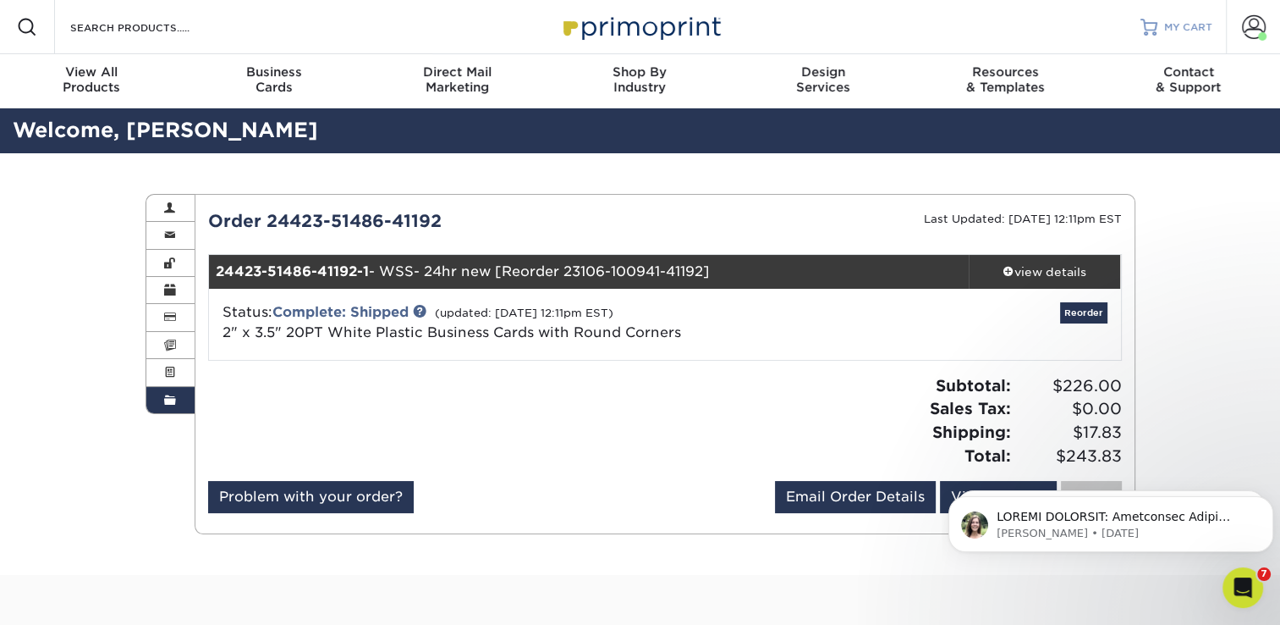
click at [1174, 22] on span "MY CART" at bounding box center [1189, 27] width 48 height 14
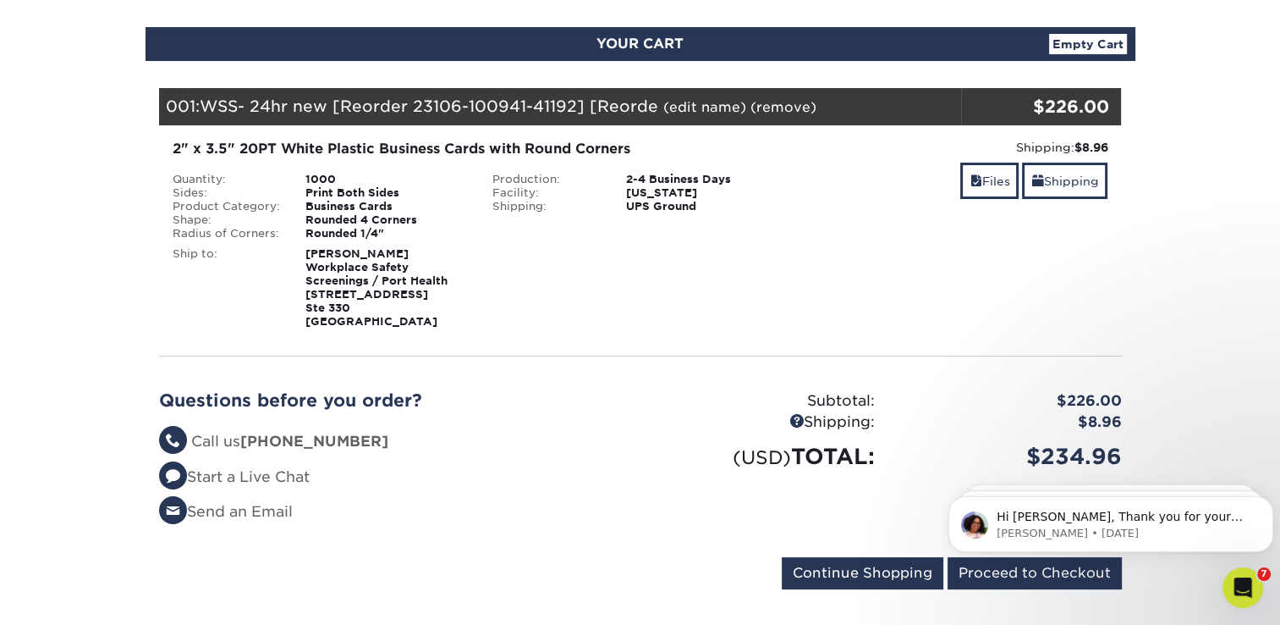
click at [1043, 566] on body "Hi Steven, Thank you for your patience while I review. Our Production Team info…" at bounding box center [1111, 519] width 325 height 105
click at [1010, 572] on html "Hi Steven, Thank you for your patience while I review. Our Production Team info…" at bounding box center [1111, 519] width 339 height 118
click at [1032, 573] on html "Hi Steven, Thank you for your patience while I review. Our Production Team info…" at bounding box center [1111, 519] width 339 height 118
click at [1066, 576] on html "Hi Steven, Thank you for your patience while I review. Our Production Team info…" at bounding box center [1111, 519] width 339 height 118
click at [1265, 501] on icon "Dismiss notification" at bounding box center [1268, 500] width 9 height 9
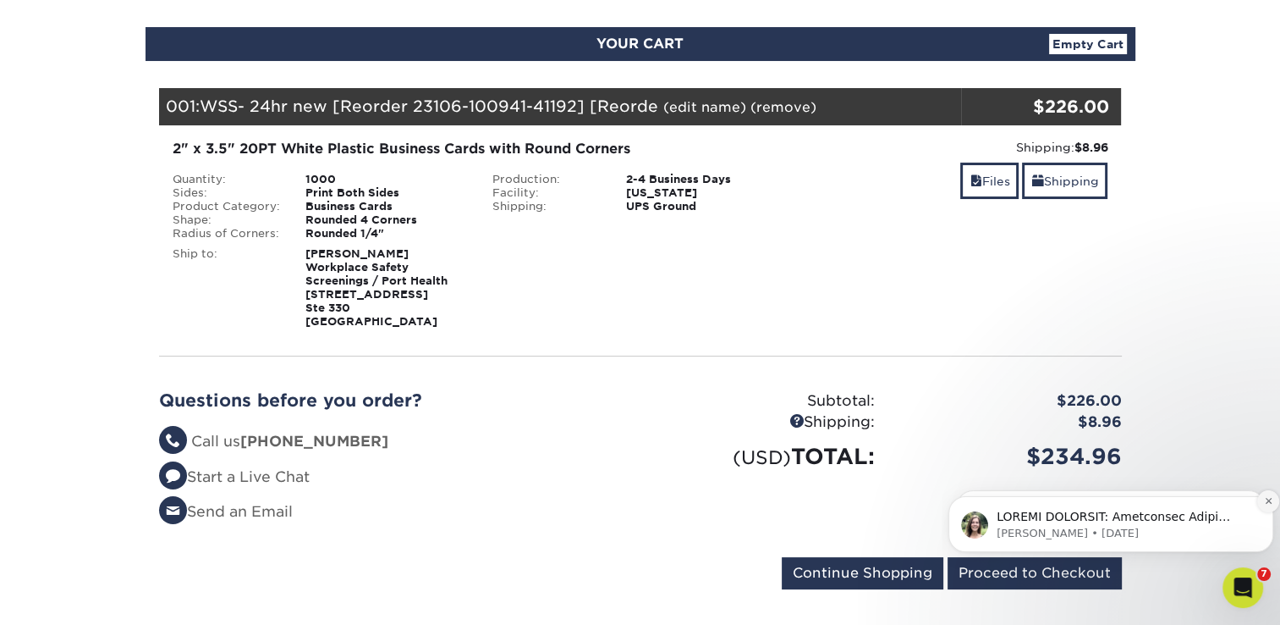
click at [1265, 500] on icon "Dismiss notification" at bounding box center [1268, 500] width 9 height 9
click at [1265, 500] on icon "Dismiss notification" at bounding box center [1269, 502] width 8 height 8
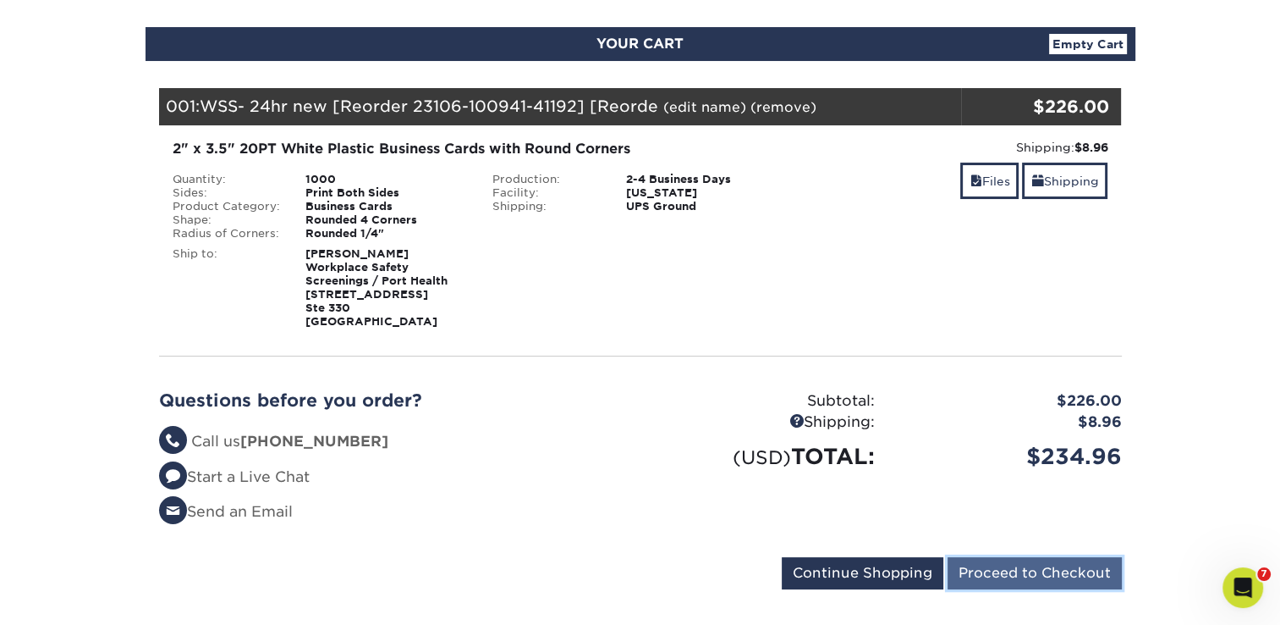
click at [1053, 567] on input "Proceed to Checkout" at bounding box center [1035, 573] width 174 height 32
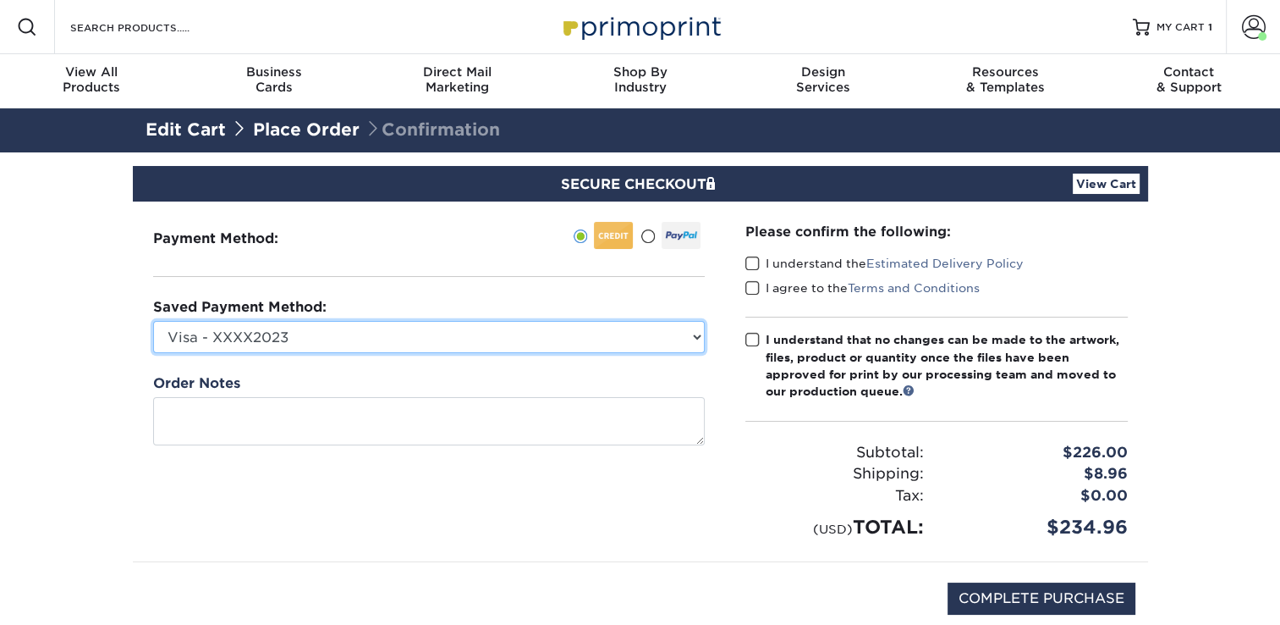
click at [694, 339] on select "Visa - XXXX2023 Visa - XXXX2023 MasterCard - XXXX2296 Visa - XXXX1606 Visa - XX…" at bounding box center [429, 337] width 552 height 32
select select "68204"
click at [153, 321] on select "Visa - XXXX2023 Visa - XXXX2023 MasterCard - XXXX2296 Visa - XXXX1606 Visa - XX…" at bounding box center [429, 337] width 552 height 32
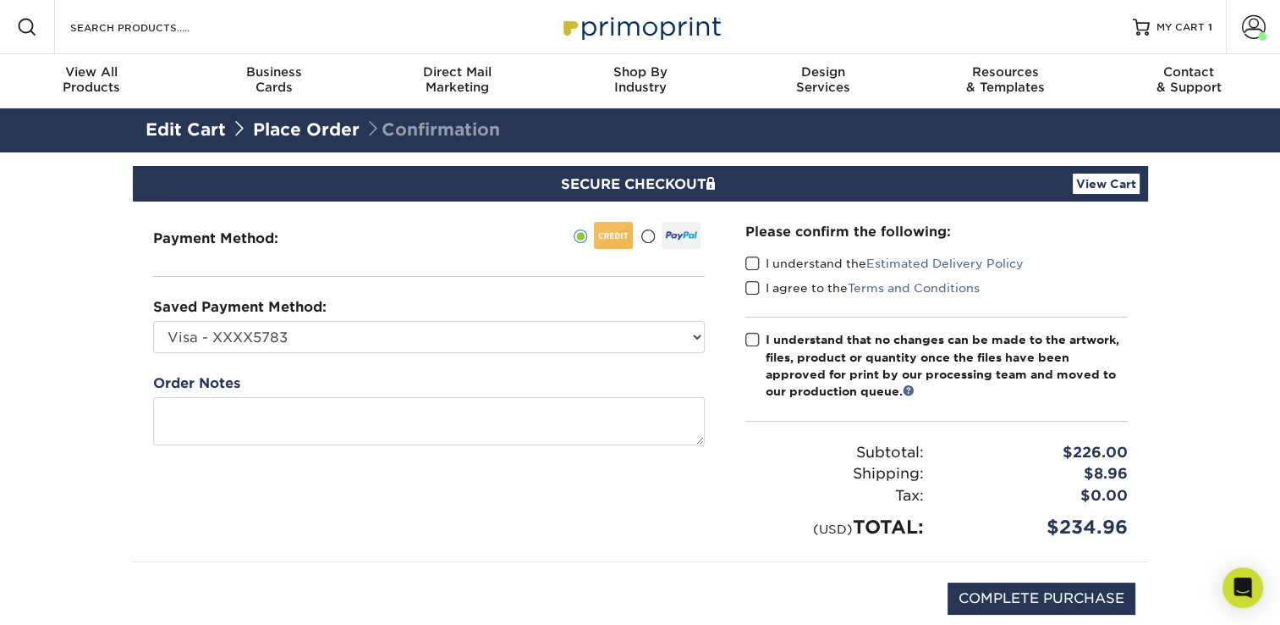
click at [750, 261] on span at bounding box center [753, 264] width 14 height 16
click at [0, 0] on input "I understand the Estimated Delivery Policy" at bounding box center [0, 0] width 0 height 0
click at [747, 288] on span at bounding box center [753, 288] width 14 height 16
click at [0, 0] on input "I agree to the Terms and Conditions" at bounding box center [0, 0] width 0 height 0
click at [752, 339] on span at bounding box center [753, 340] width 14 height 16
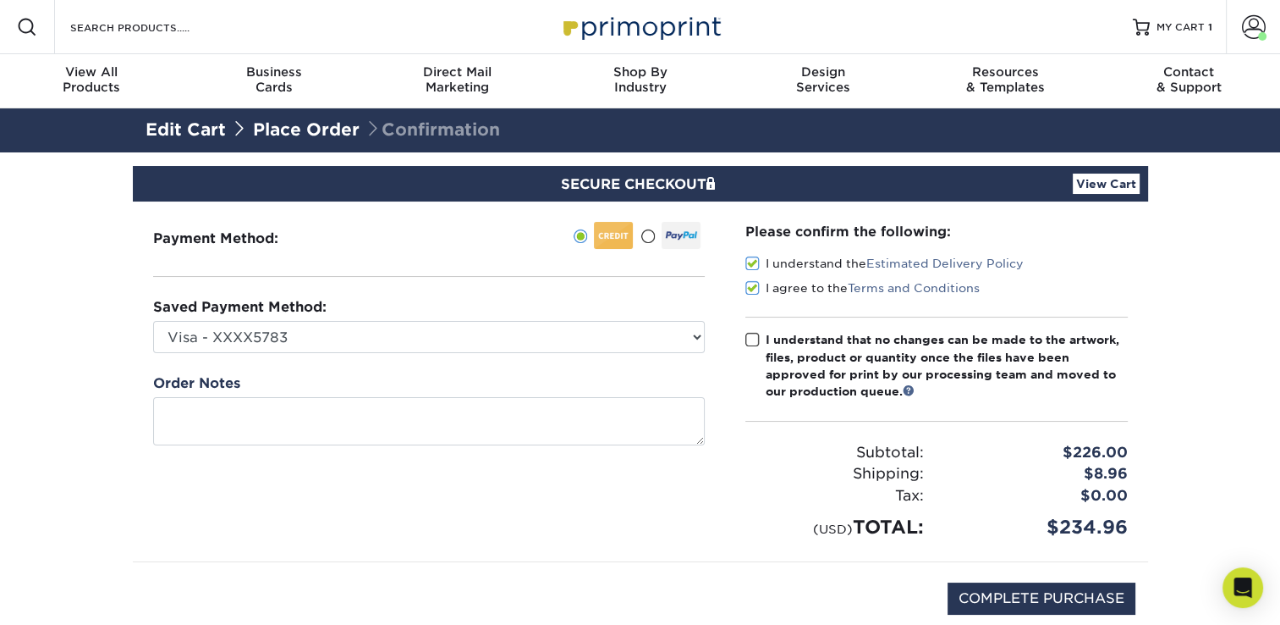
click at [0, 0] on input "I understand that no changes can be made to the artwork, files, product or quan…" at bounding box center [0, 0] width 0 height 0
click at [1064, 599] on input "COMPLETE PURCHASE" at bounding box center [1042, 598] width 188 height 32
type input "PROCESSING, PLEASE WAIT..."
